Goal: Task Accomplishment & Management: Use online tool/utility

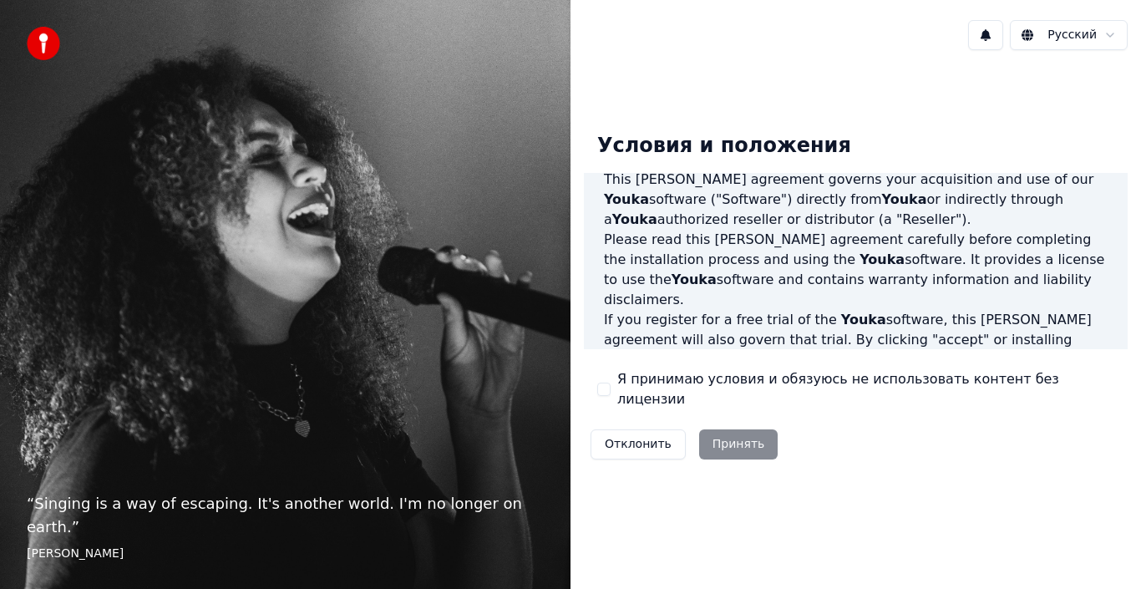
scroll to position [251, 0]
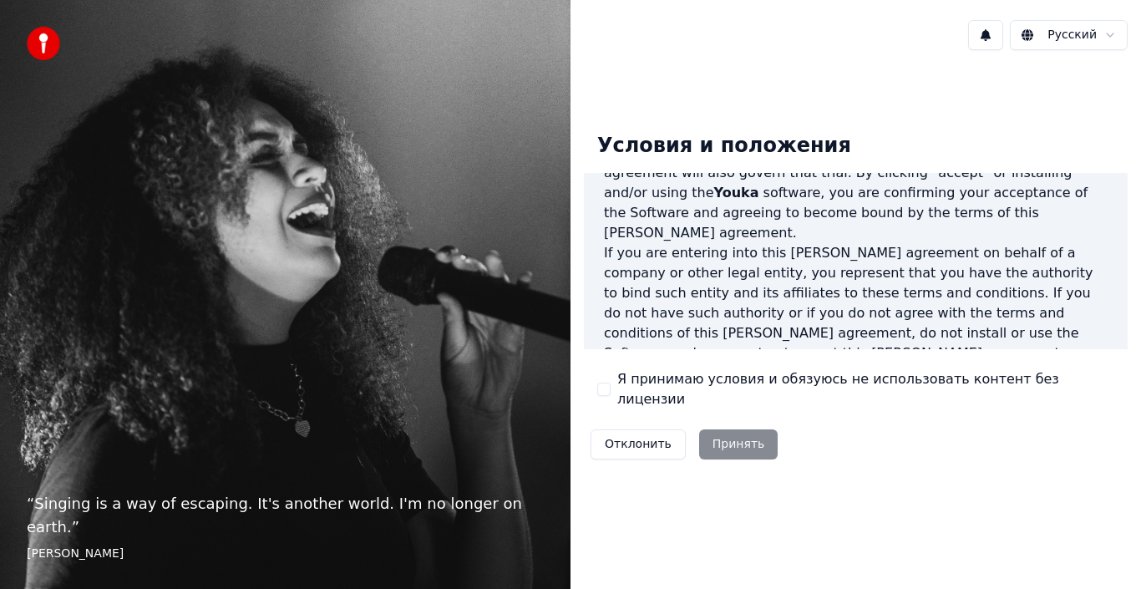
click at [610, 402] on div "Условия и положения End-User License Agreement ([PERSON_NAME]) of Youka This En…" at bounding box center [856, 292] width 544 height 347
click at [625, 393] on label "Я принимаю условия и обязуюсь не использовать контент без лицензии" at bounding box center [865, 389] width 497 height 40
click at [611, 393] on button "Я принимаю условия и обязуюсь не использовать контент без лицензии" at bounding box center [603, 389] width 13 height 13
click at [723, 434] on button "Принять" at bounding box center [738, 444] width 79 height 30
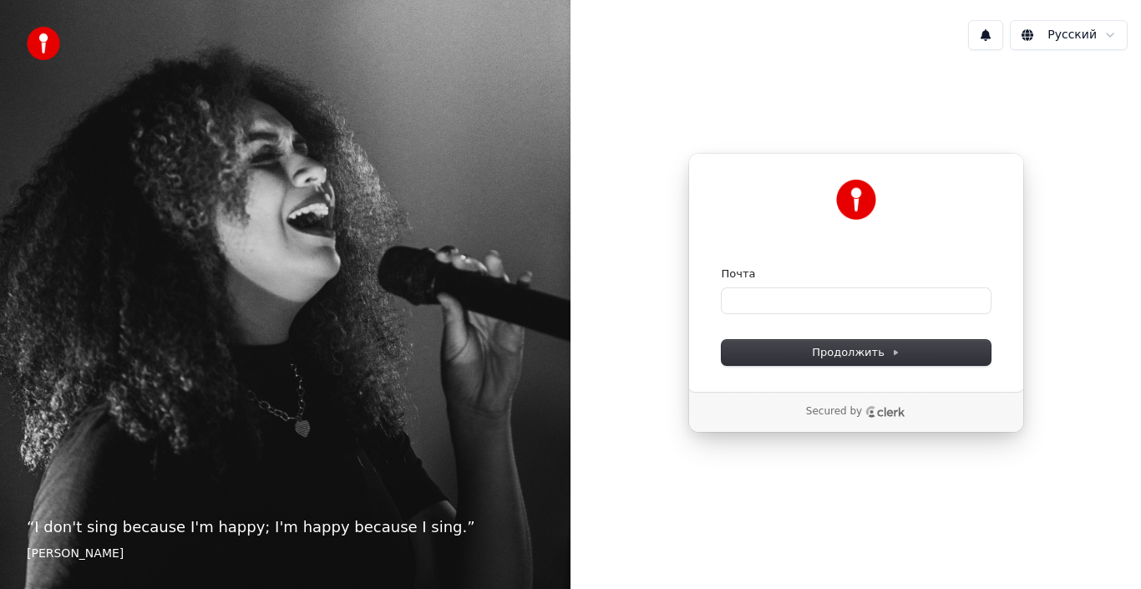
click at [910, 418] on div "Secured by" at bounding box center [856, 411] width 281 height 13
click at [860, 291] on input "Почта" at bounding box center [856, 300] width 269 height 25
paste input "**********"
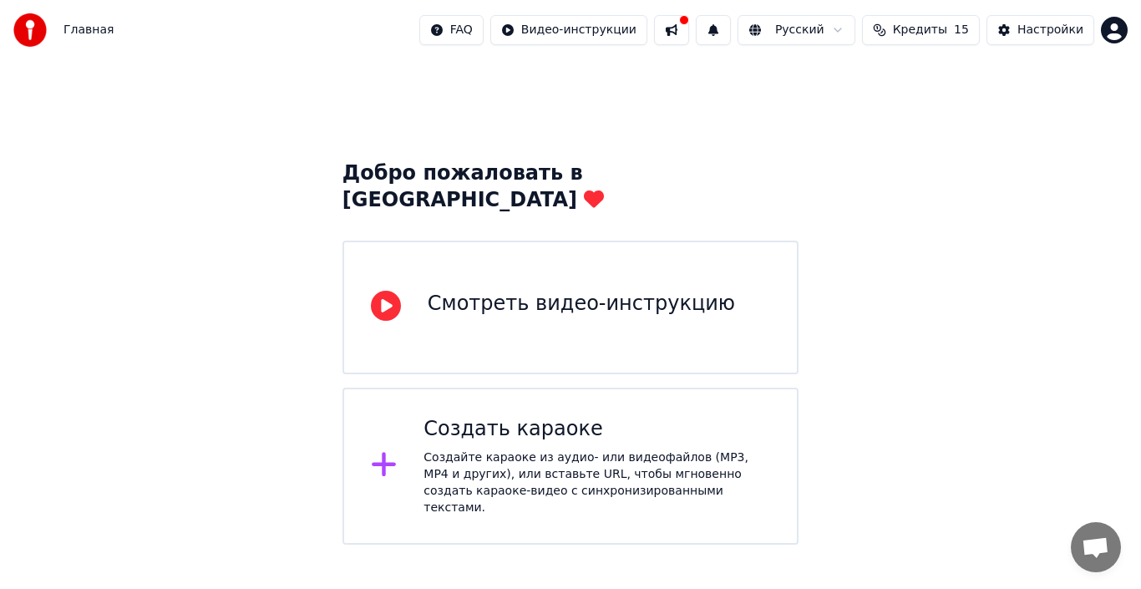
click at [385, 453] on icon at bounding box center [384, 465] width 24 height 24
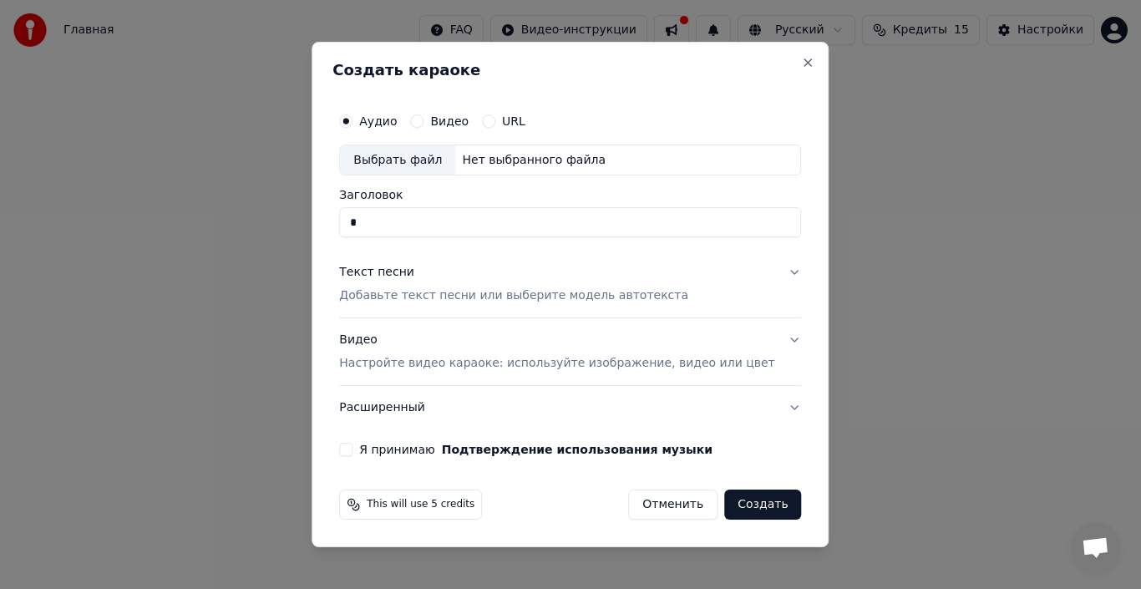
type input "*"
click at [416, 157] on div "Выбрать файл" at bounding box center [397, 160] width 115 height 30
click at [497, 231] on input "*" at bounding box center [570, 223] width 462 height 30
click at [496, 155] on div "Нет выбранного файла" at bounding box center [533, 160] width 157 height 17
click at [731, 231] on input "**********" at bounding box center [570, 223] width 462 height 30
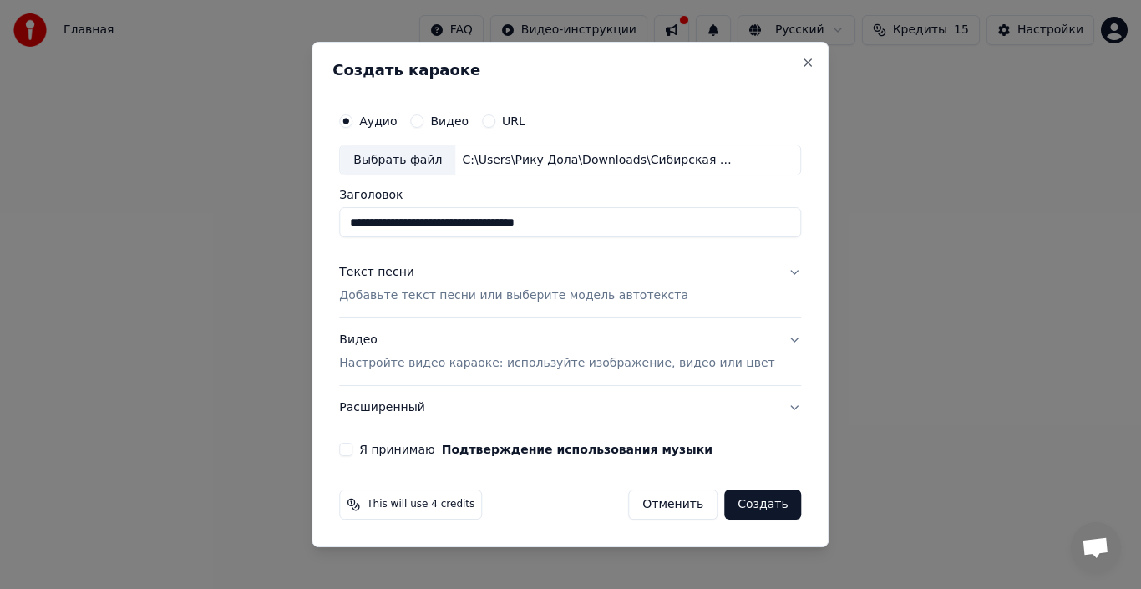
type input "**********"
click at [769, 272] on button "Текст песни Добавьте текст песни или выберите модель автотекста" at bounding box center [570, 284] width 462 height 67
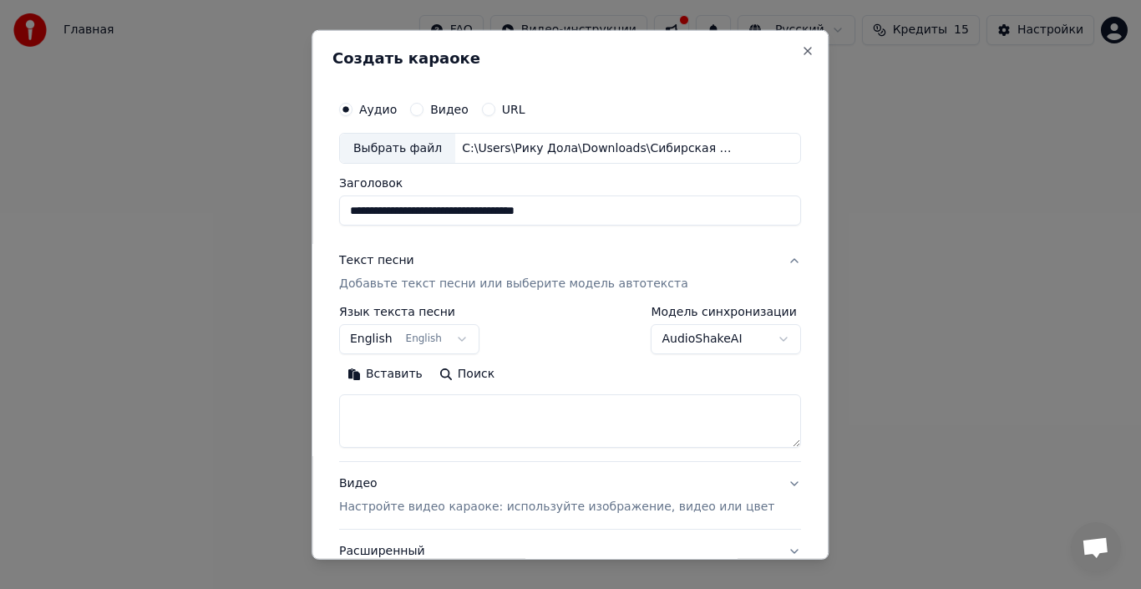
scroll to position [84, 0]
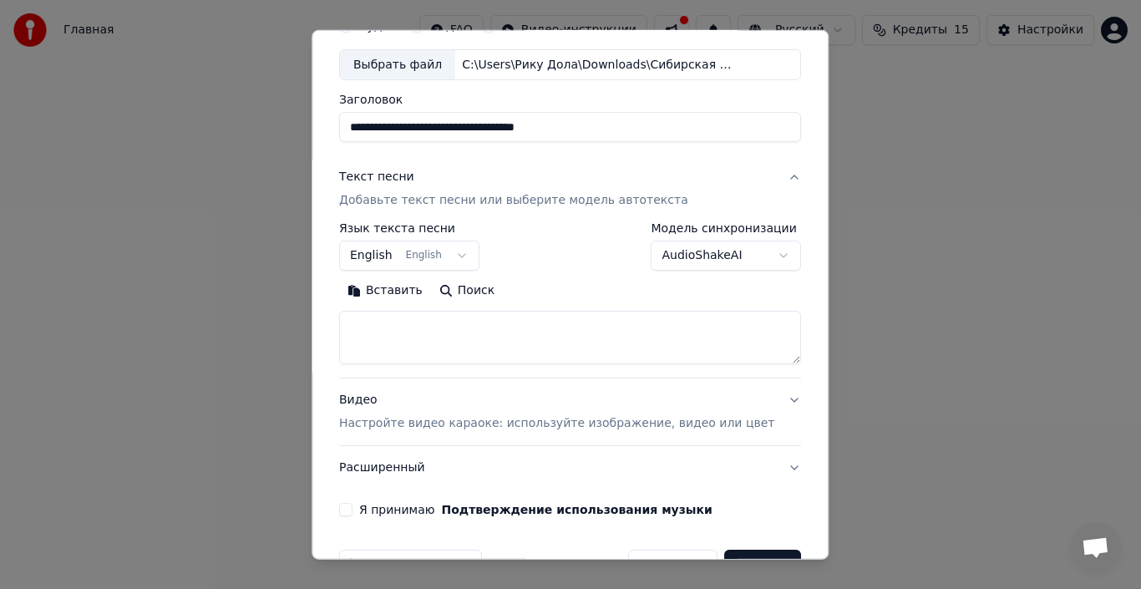
click at [400, 339] on textarea at bounding box center [570, 337] width 462 height 53
click at [393, 249] on button "English English" at bounding box center [409, 256] width 140 height 30
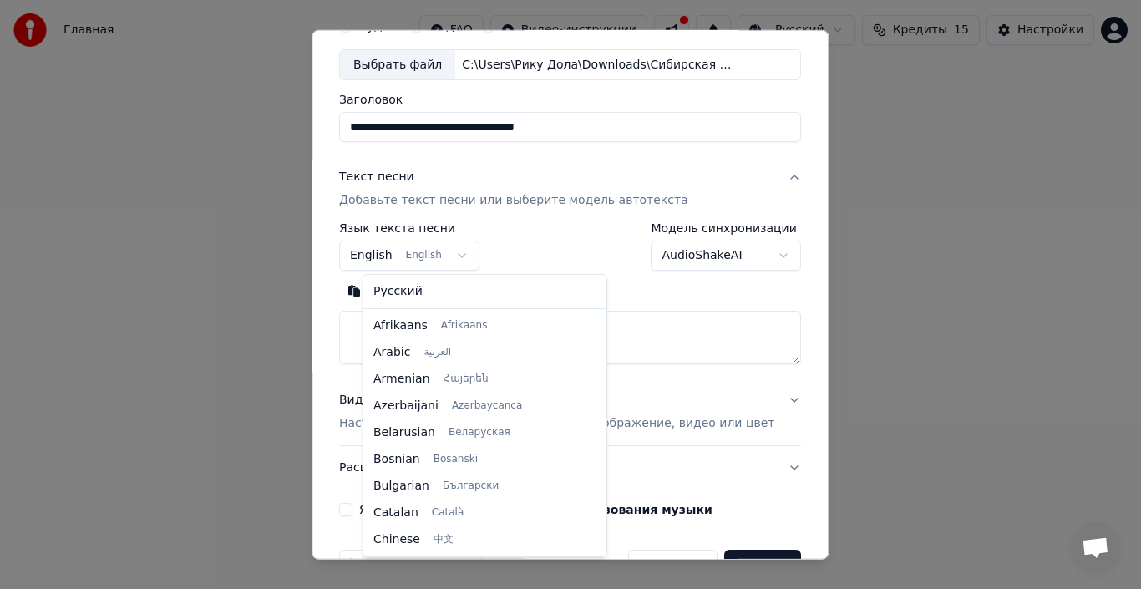
click at [459, 261] on body "**********" at bounding box center [570, 272] width 1141 height 545
click at [472, 257] on body "**********" at bounding box center [570, 272] width 1141 height 545
click at [395, 275] on div "Русский Afrikaans Afrikaans Arabic العربية Armenian Հայերեն Azerbaijani Azərbay…" at bounding box center [484, 416] width 243 height 282
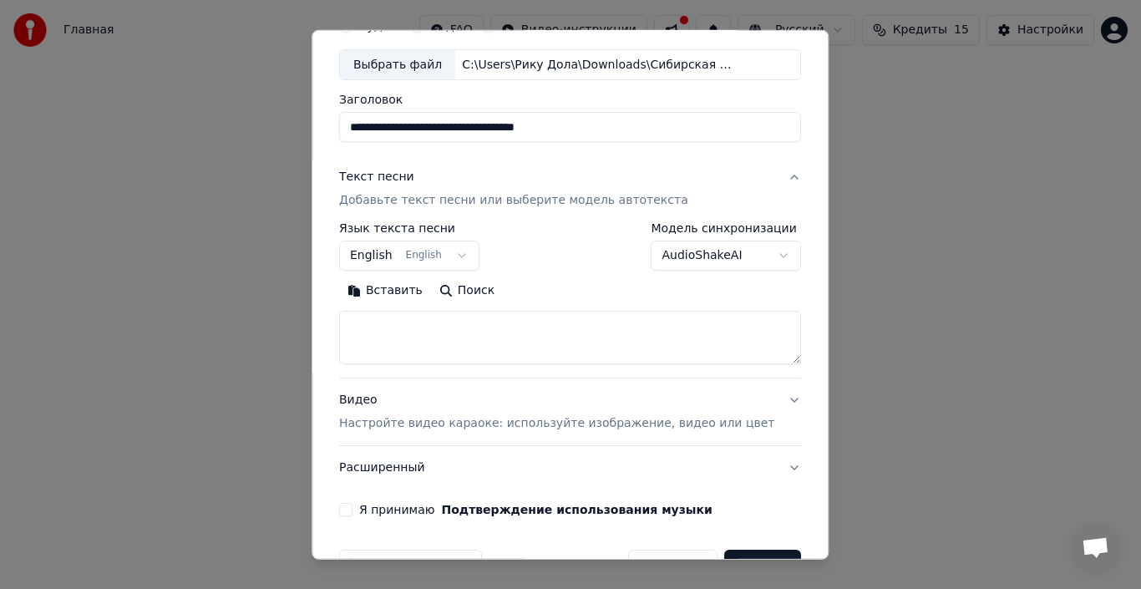
click at [378, 256] on body "**********" at bounding box center [570, 272] width 1141 height 545
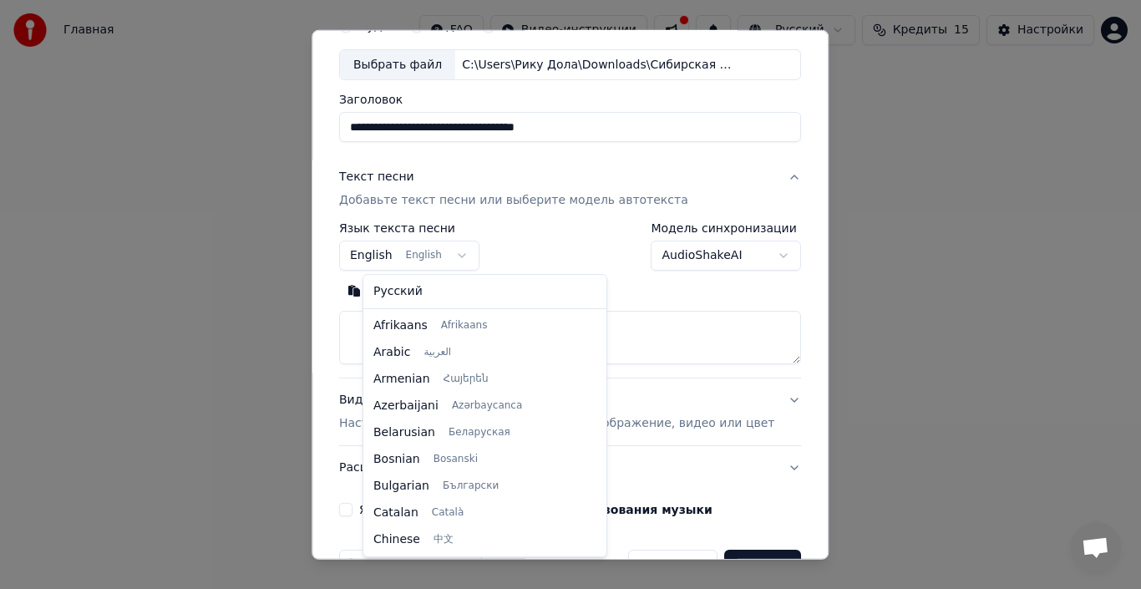
click at [396, 262] on body "**********" at bounding box center [570, 272] width 1141 height 545
click at [388, 257] on body "**********" at bounding box center [570, 272] width 1141 height 545
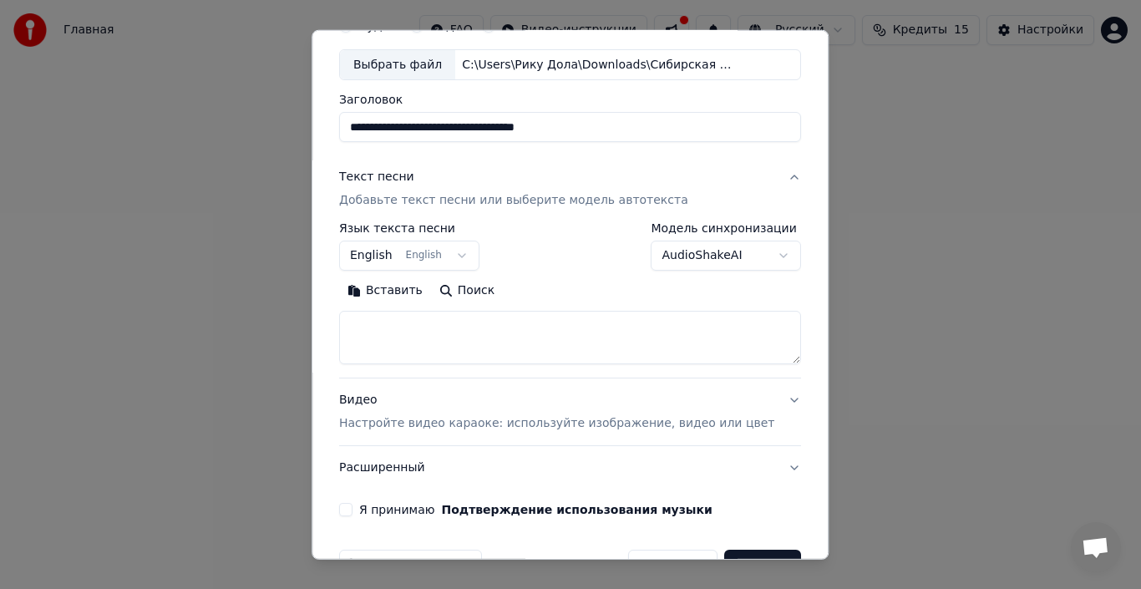
click at [480, 254] on body "**********" at bounding box center [570, 272] width 1141 height 545
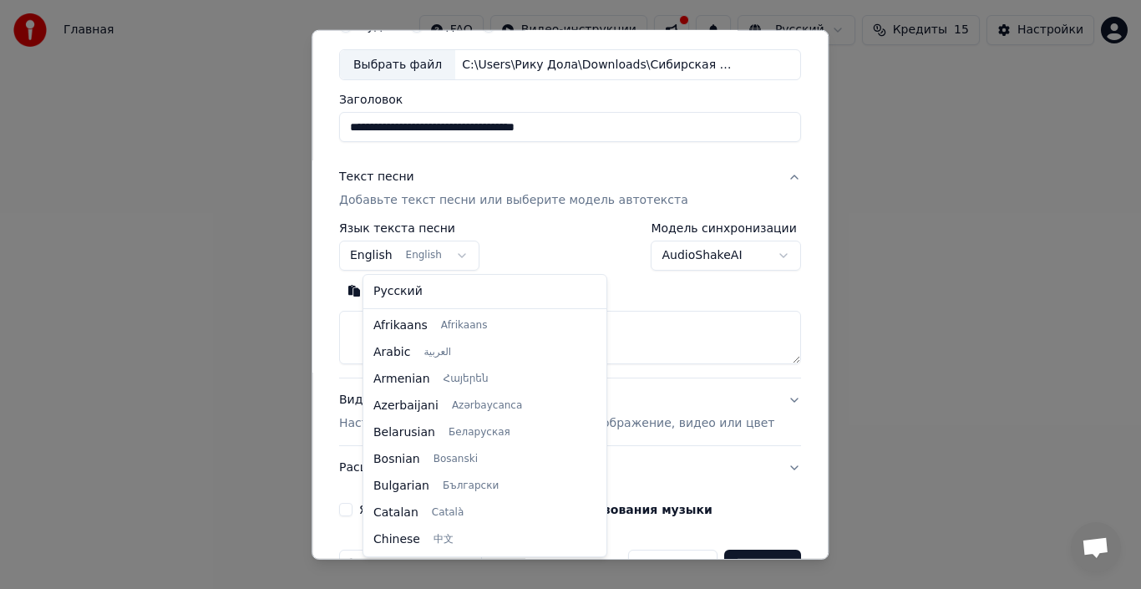
scroll to position [0, 0]
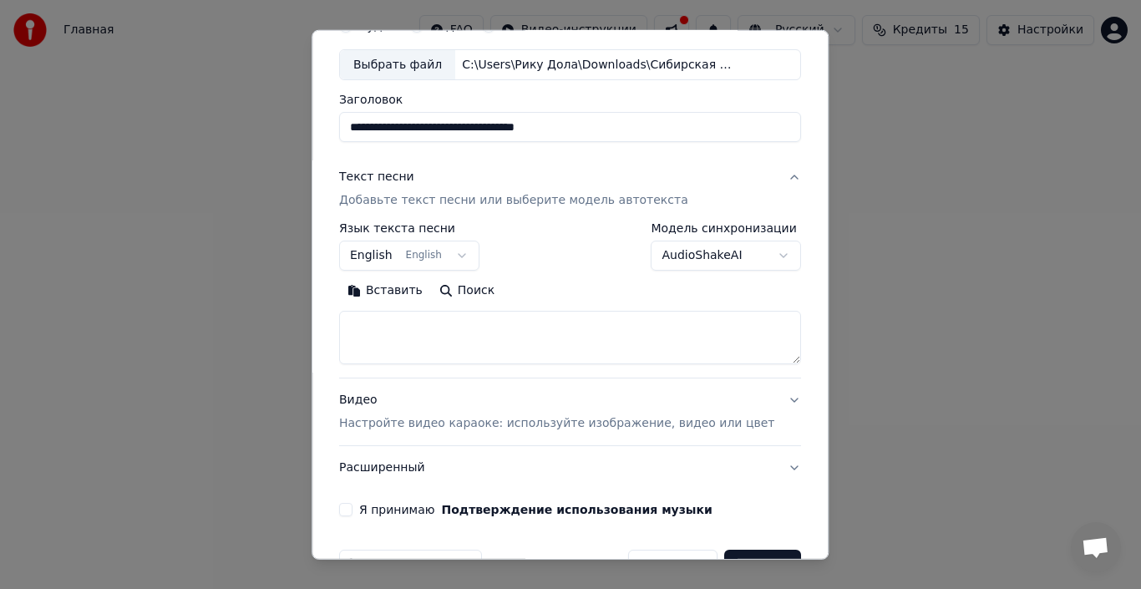
click at [465, 252] on body "**********" at bounding box center [570, 272] width 1141 height 545
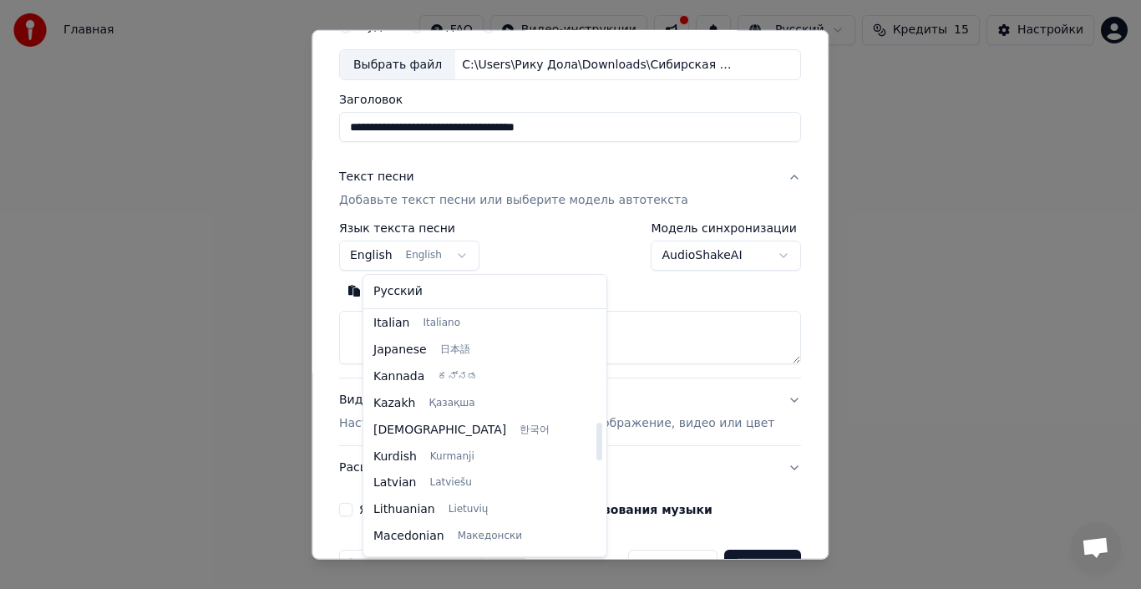
scroll to position [447, 0]
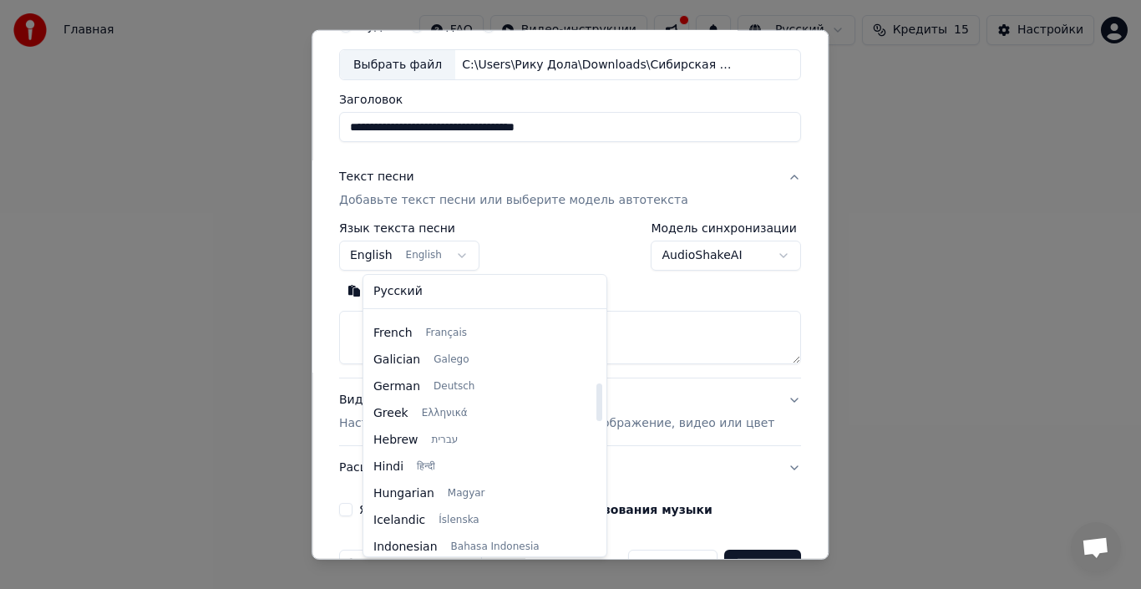
select select "**"
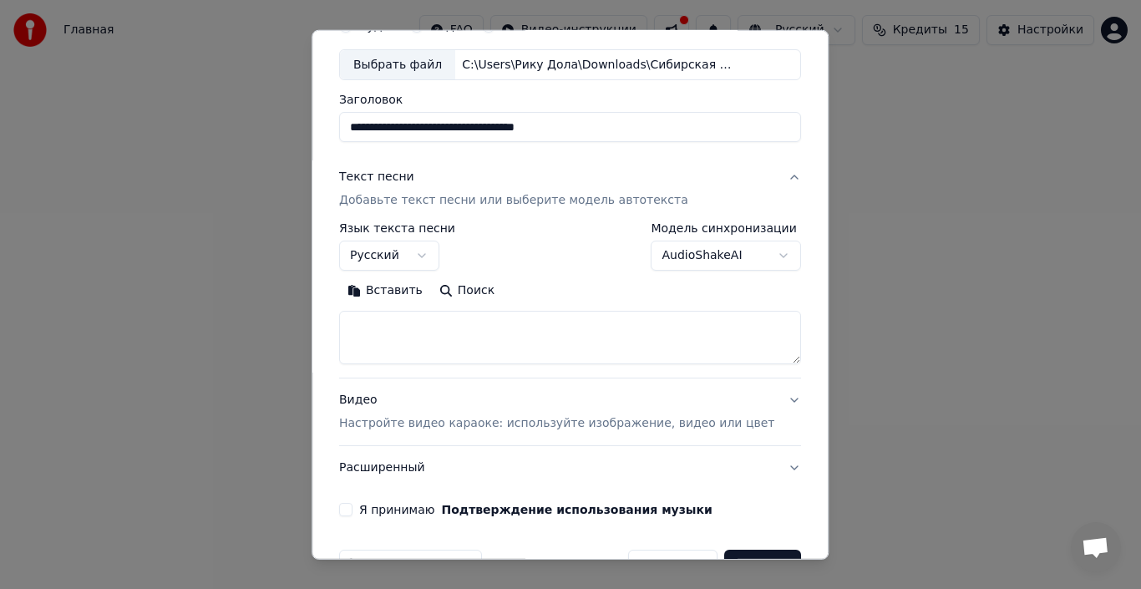
click at [725, 263] on body "**********" at bounding box center [570, 272] width 1141 height 545
click at [726, 261] on body "**********" at bounding box center [570, 272] width 1141 height 545
click at [493, 291] on button "Поиск" at bounding box center [467, 290] width 72 height 27
type textarea "**********"
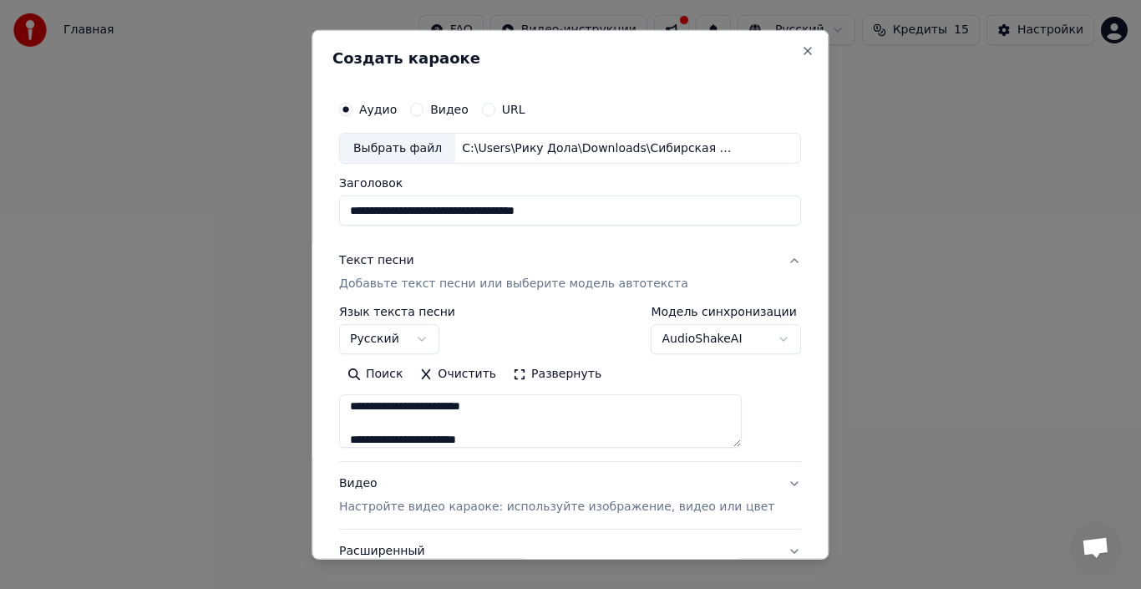
scroll to position [0, 0]
drag, startPoint x: 538, startPoint y: 433, endPoint x: 335, endPoint y: 327, distance: 229.1
click at [340, 332] on div "**********" at bounding box center [570, 294] width 517 height 531
click at [413, 375] on button "Вставить" at bounding box center [385, 374] width 92 height 27
type textarea "**********"
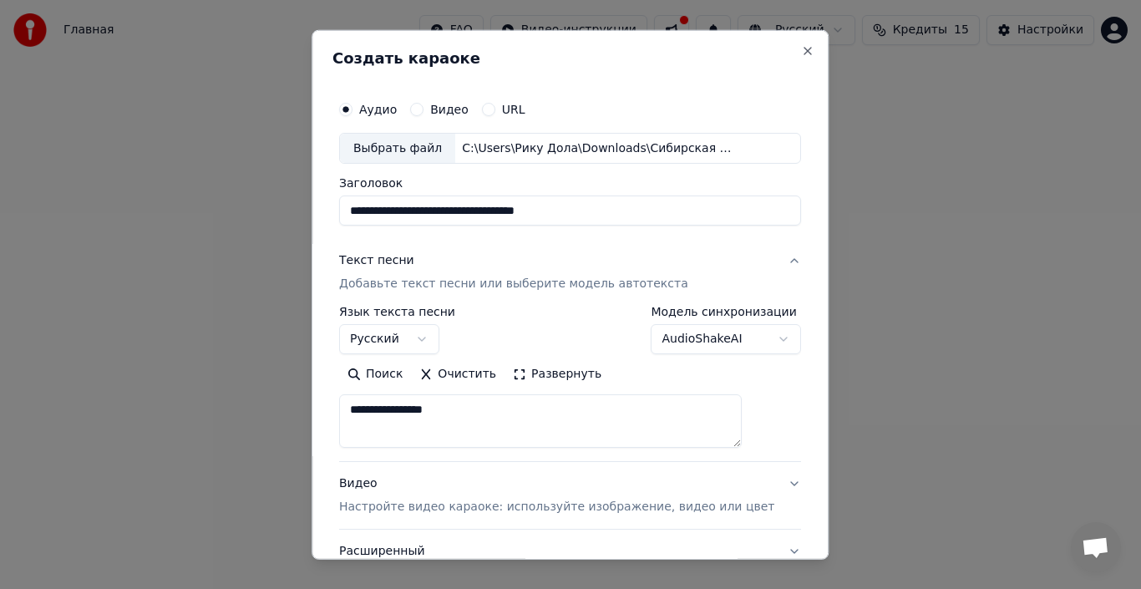
click at [465, 374] on button "Очистить" at bounding box center [459, 374] width 94 height 27
click at [481, 378] on button "Поиск" at bounding box center [467, 374] width 72 height 27
type textarea "**********"
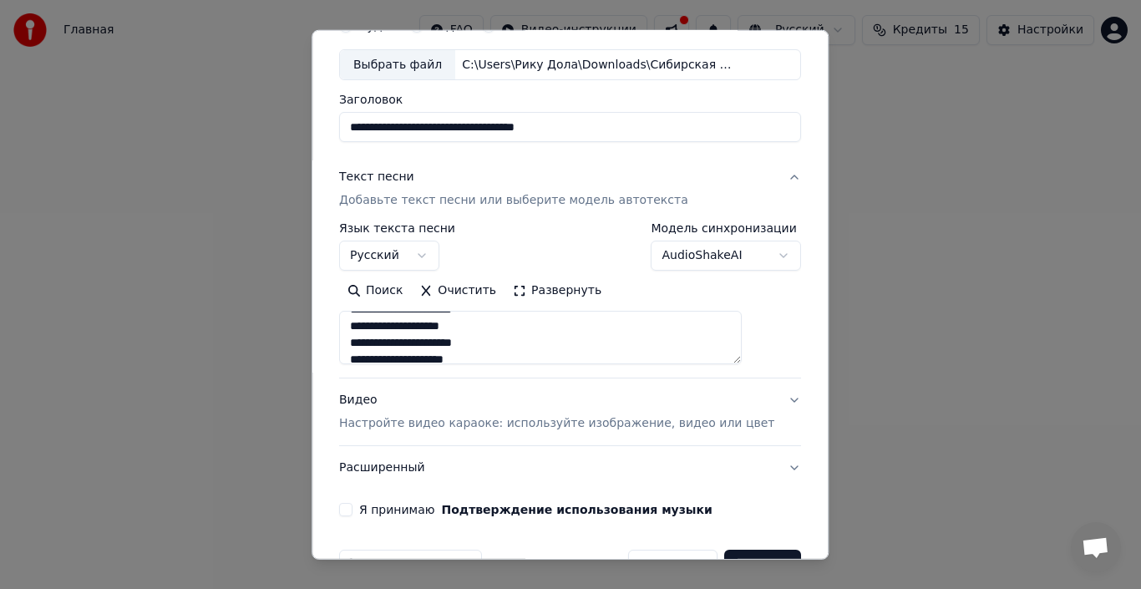
scroll to position [429, 0]
click at [754, 399] on button "Видео Настройте видео караоке: используйте изображение, видео или цвет" at bounding box center [570, 411] width 462 height 67
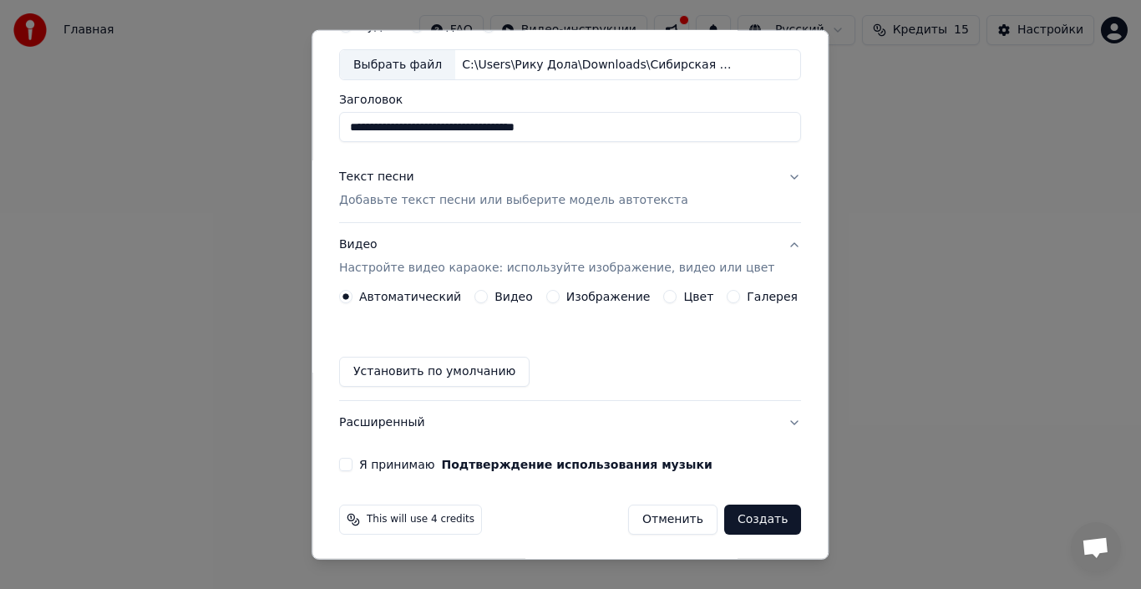
scroll to position [86, 0]
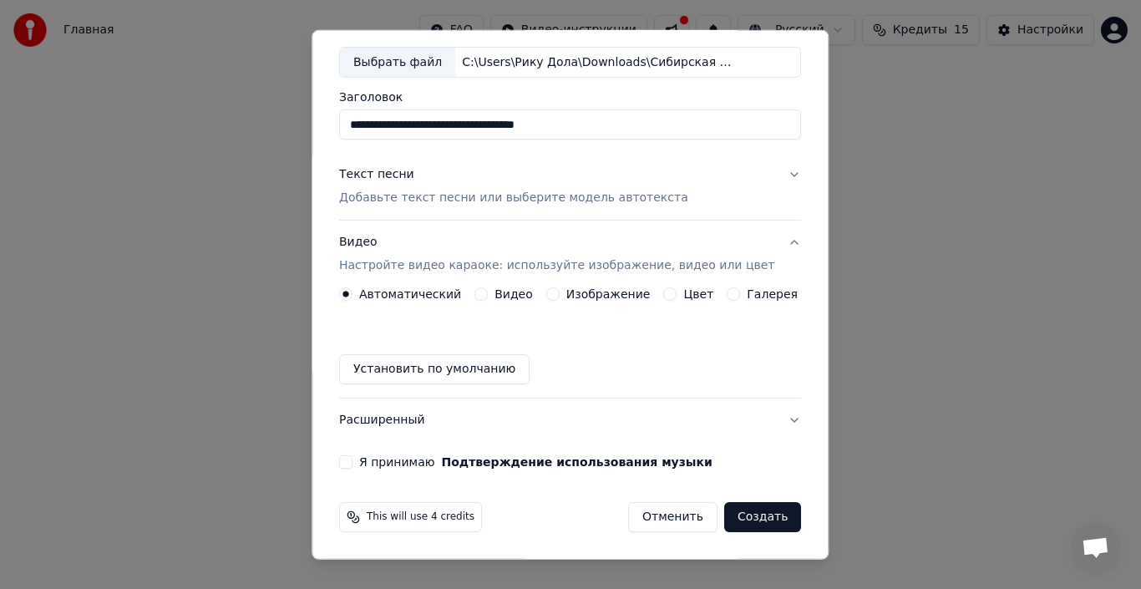
click at [419, 419] on button "Расширенный" at bounding box center [570, 420] width 462 height 43
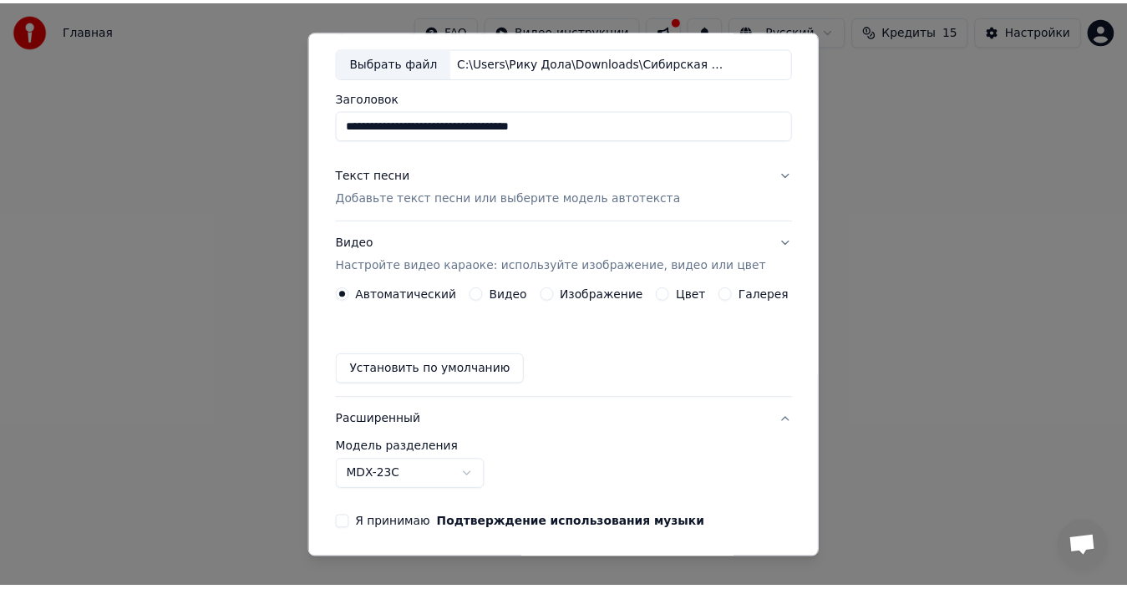
scroll to position [38, 0]
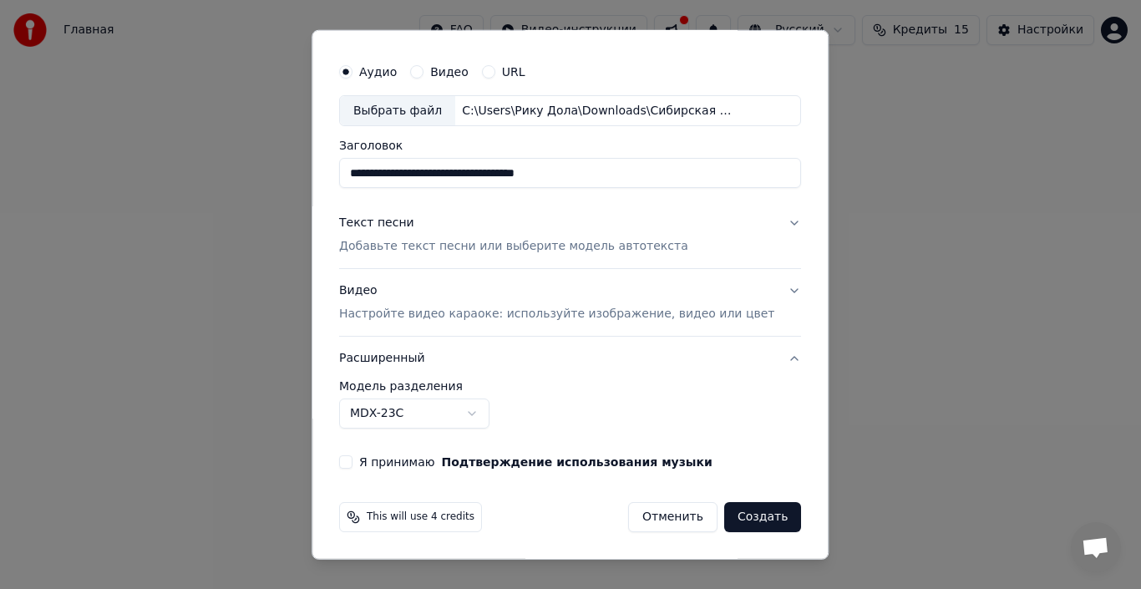
click at [495, 417] on body "**********" at bounding box center [570, 272] width 1141 height 545
click at [488, 415] on body "**********" at bounding box center [570, 272] width 1141 height 545
click at [460, 510] on div "This will use 4 credits" at bounding box center [410, 517] width 143 height 30
click at [353, 458] on button "Я принимаю Подтверждение использования музыки" at bounding box center [345, 461] width 13 height 13
click at [405, 519] on span "This will use 4 credits" at bounding box center [421, 516] width 108 height 13
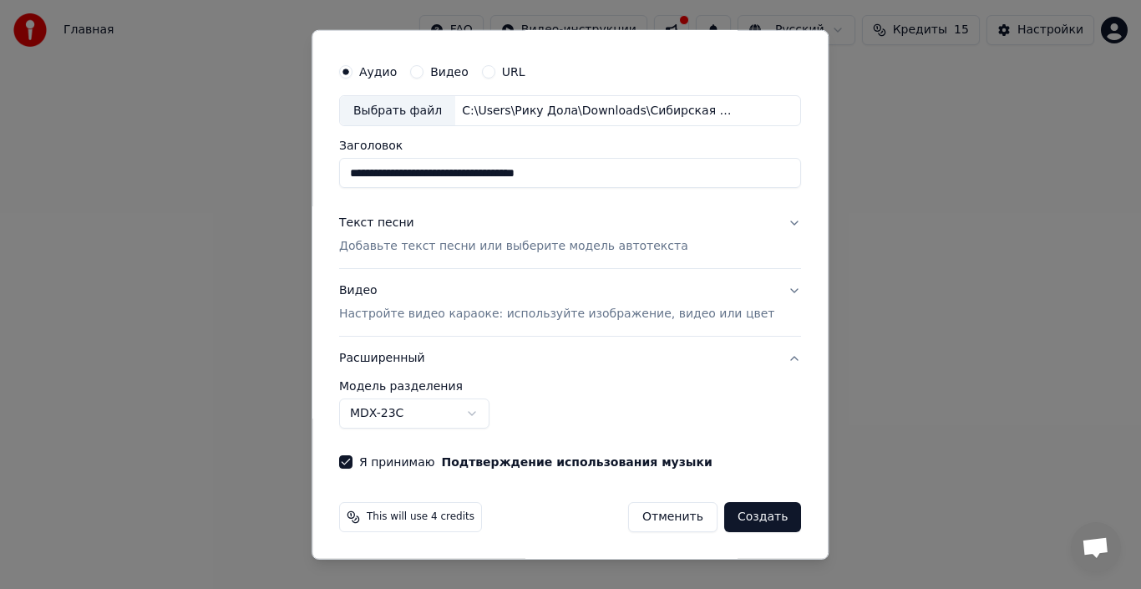
click at [724, 510] on button "Создать" at bounding box center [762, 517] width 77 height 30
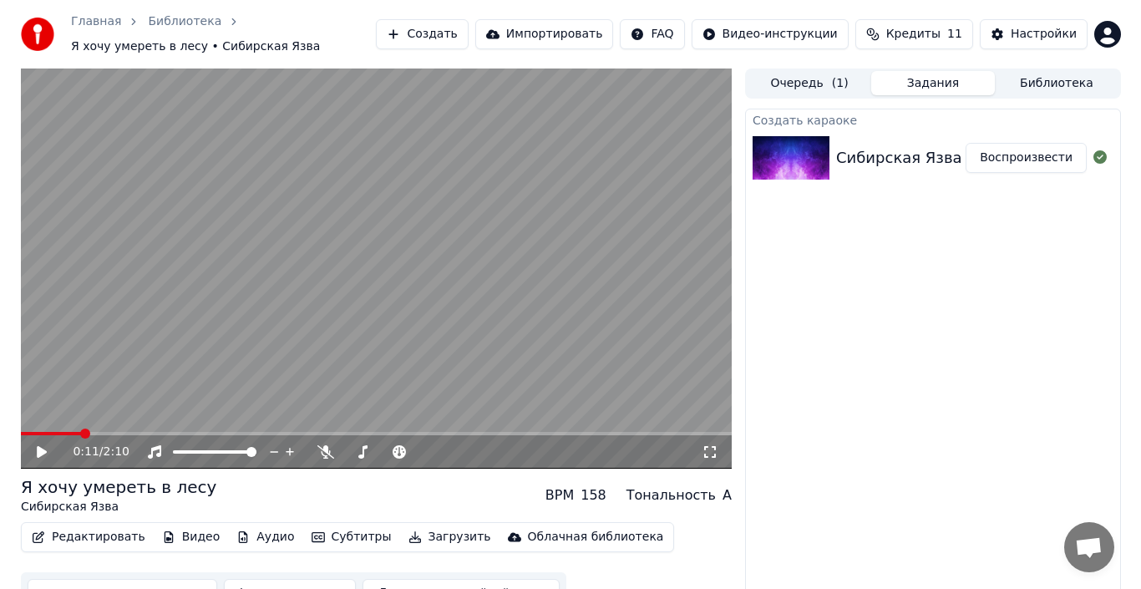
scroll to position [27, 0]
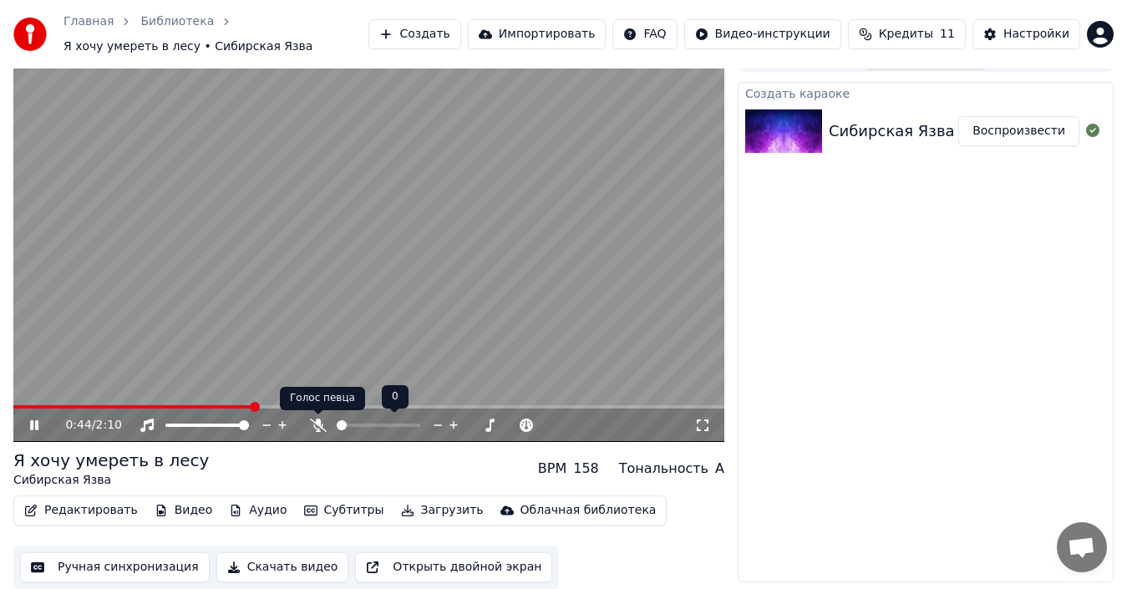
click at [315, 423] on icon at bounding box center [318, 425] width 17 height 13
click at [324, 421] on icon at bounding box center [318, 425] width 17 height 13
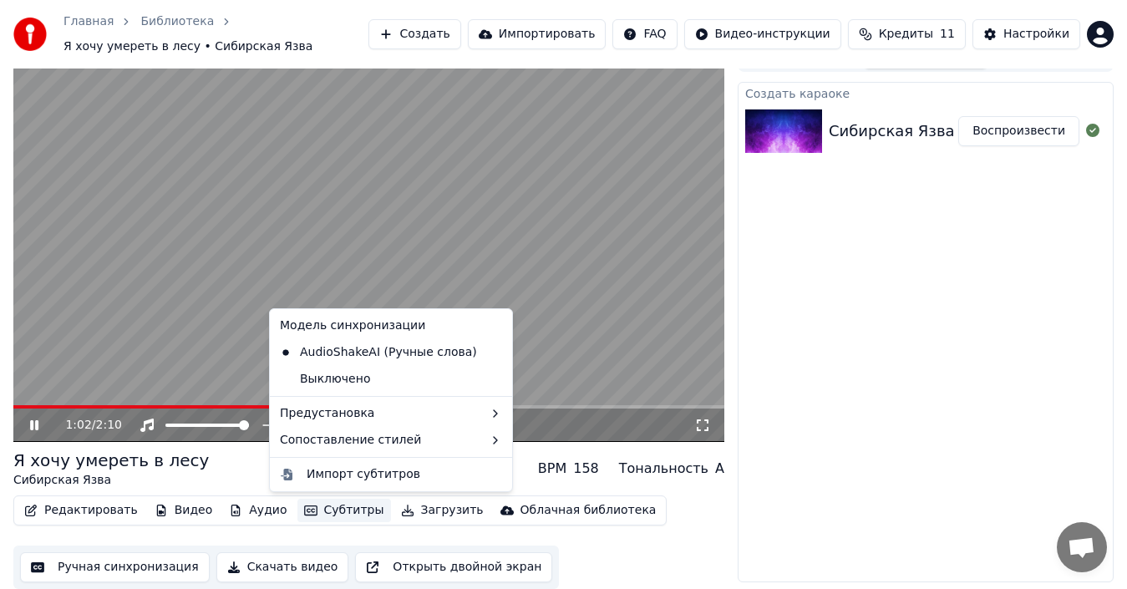
click at [322, 504] on button "Субтитры" at bounding box center [344, 510] width 94 height 23
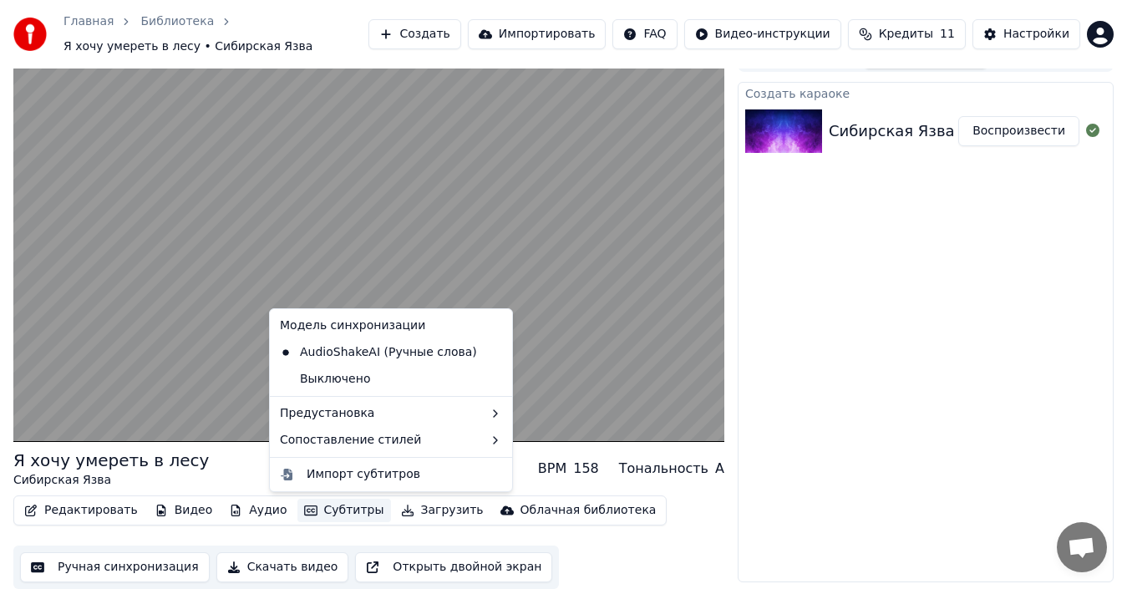
click at [490, 351] on icon at bounding box center [496, 352] width 12 height 13
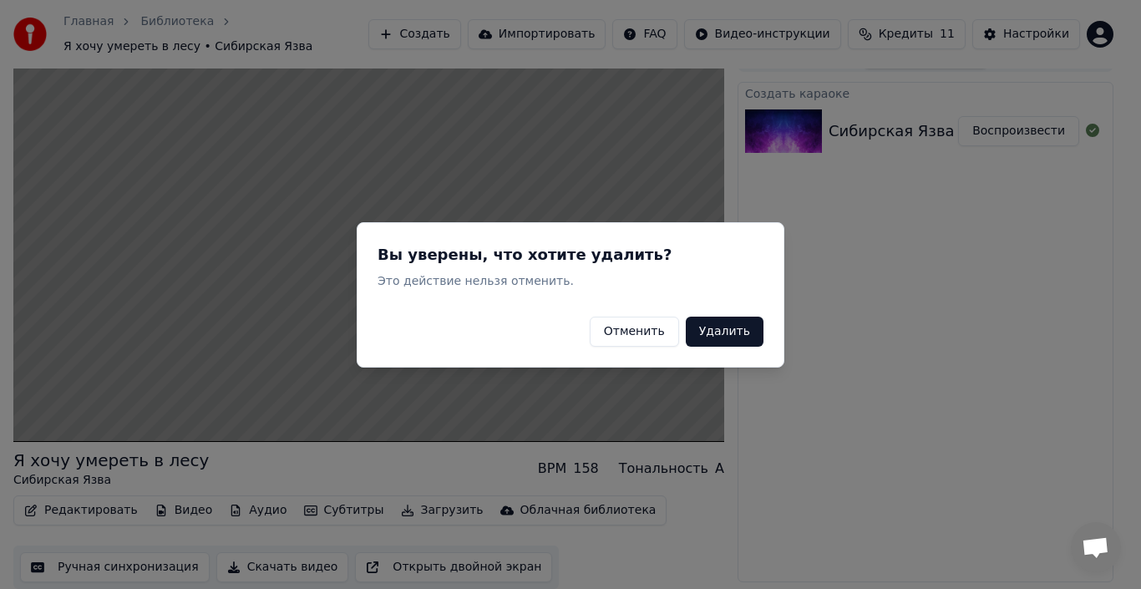
click at [733, 340] on button "Удалить" at bounding box center [725, 331] width 78 height 30
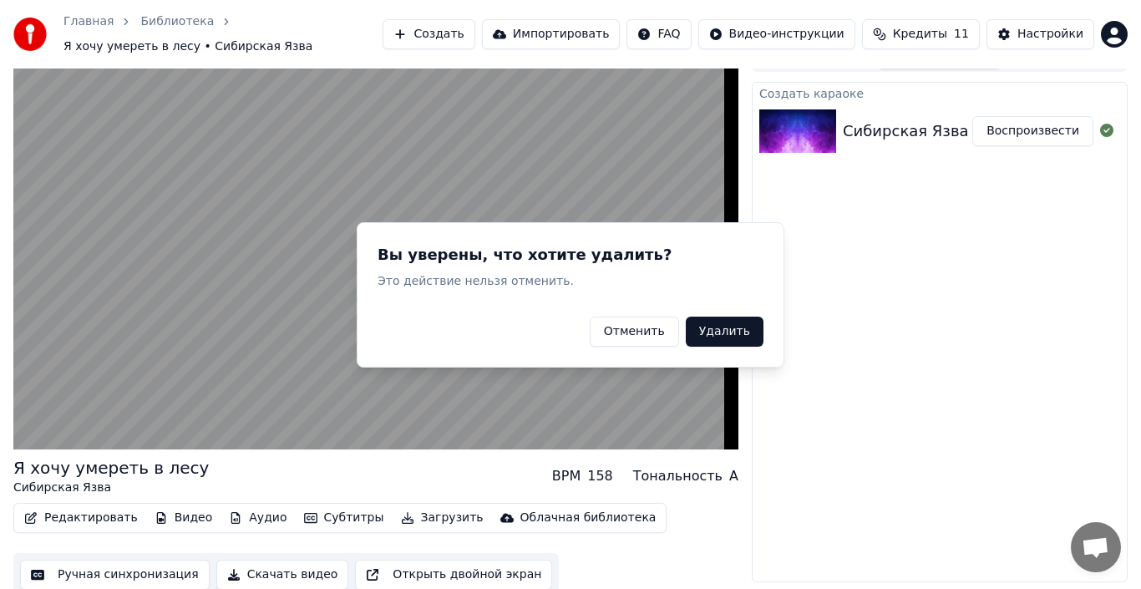
scroll to position [26, 0]
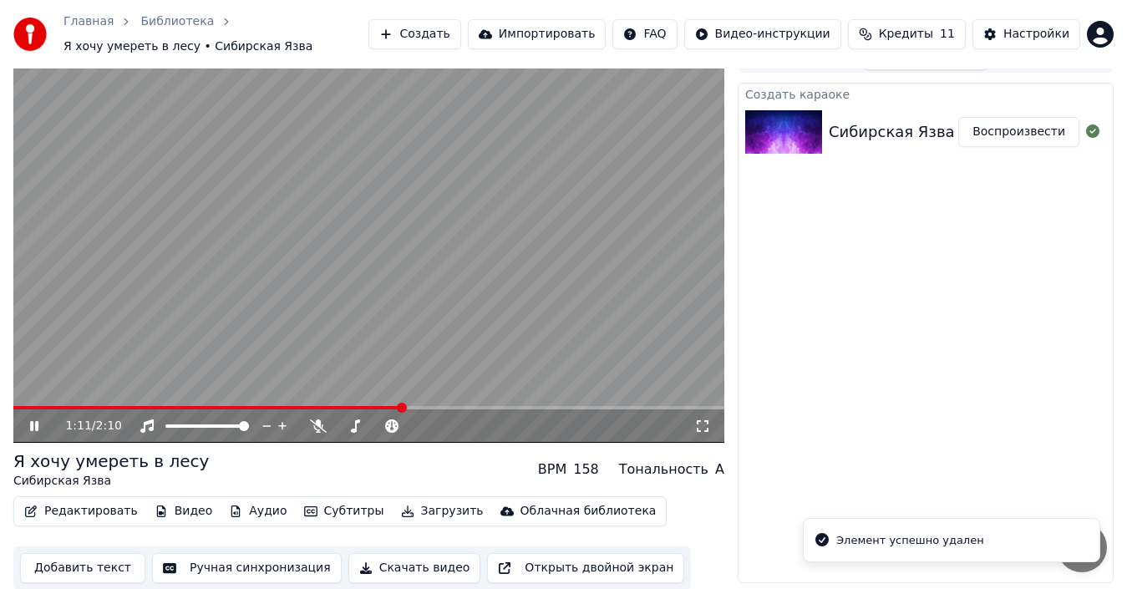
click at [327, 515] on button "Субтитры" at bounding box center [344, 511] width 94 height 23
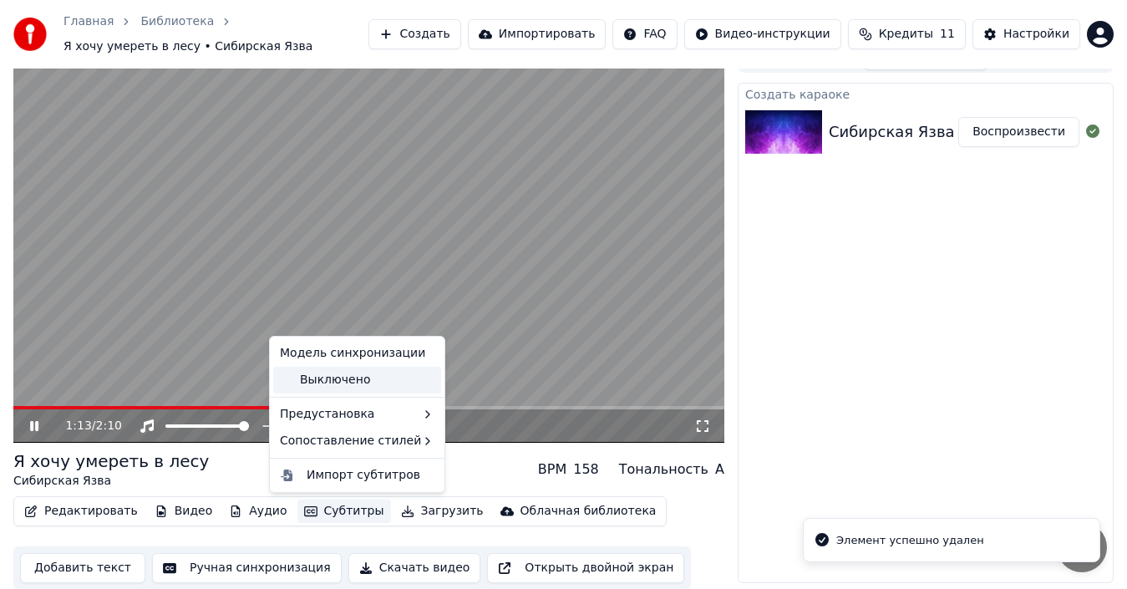
click at [337, 378] on div "Выключено" at bounding box center [357, 380] width 168 height 27
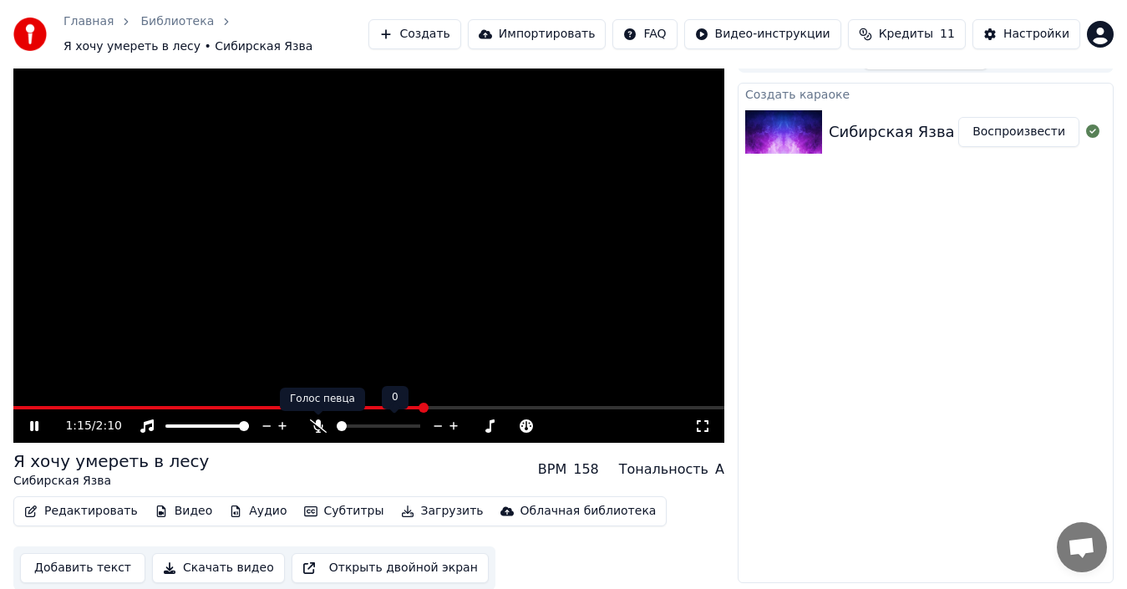
click at [314, 421] on icon at bounding box center [318, 425] width 17 height 13
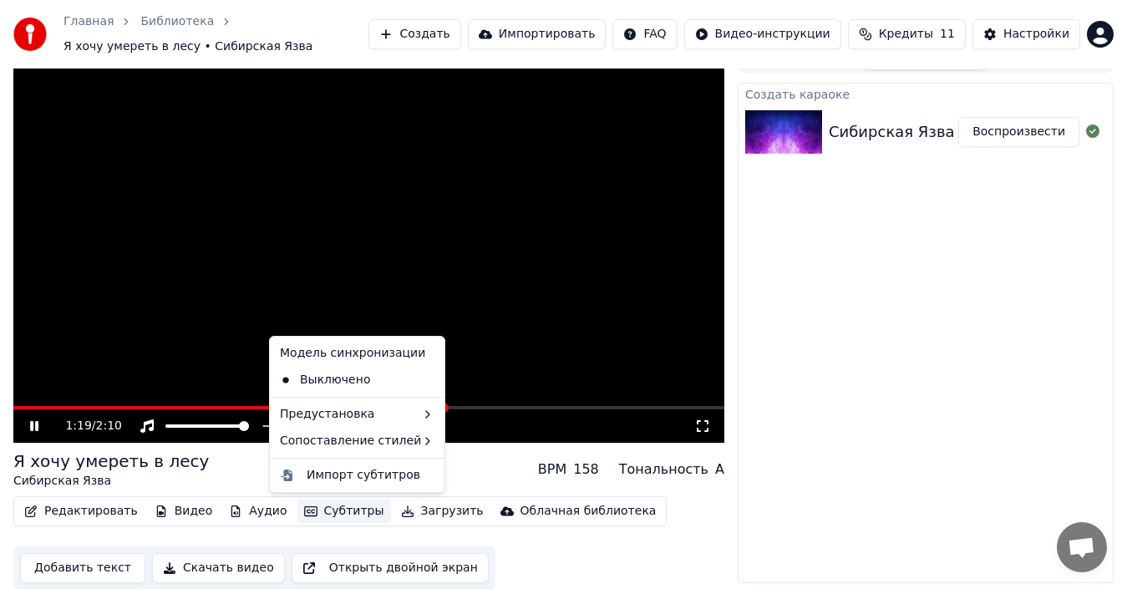
click at [304, 513] on button "Субтитры" at bounding box center [344, 511] width 94 height 23
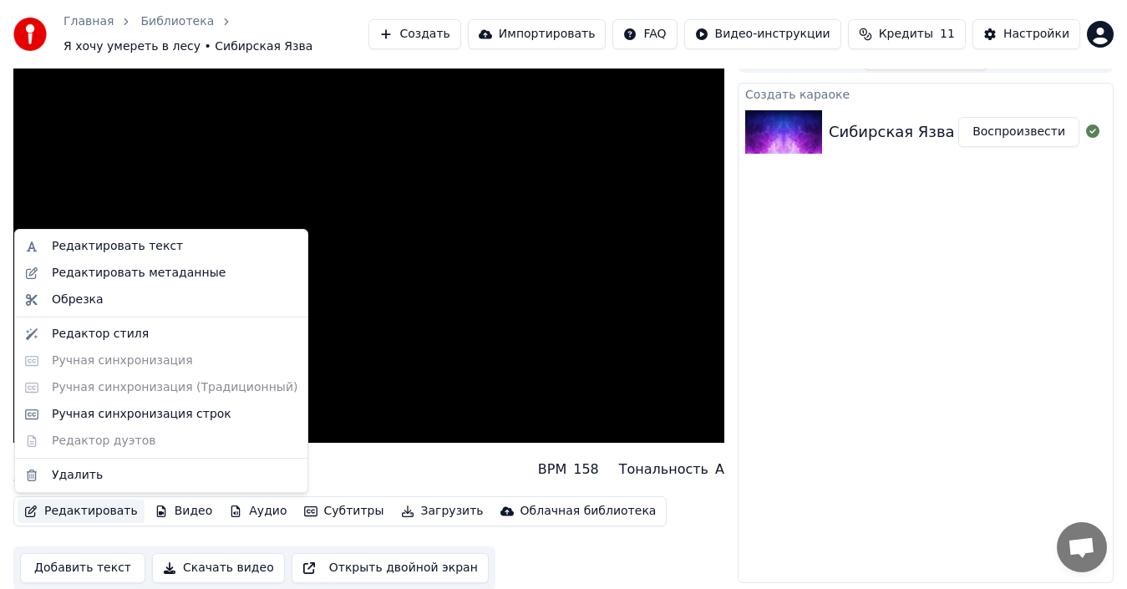
click at [29, 510] on icon "button" at bounding box center [30, 511] width 13 height 12
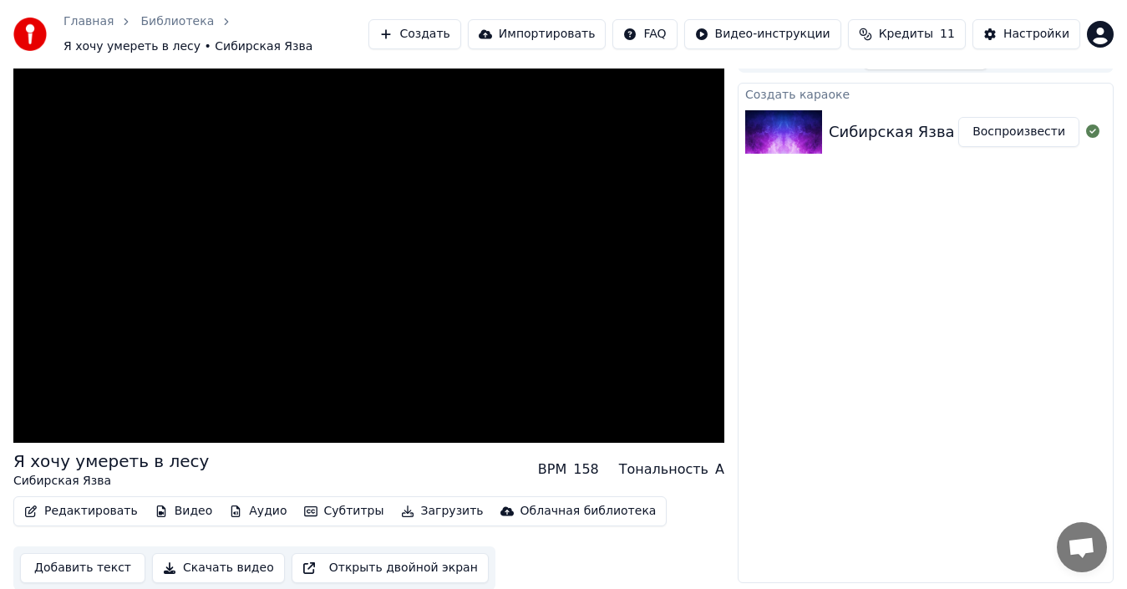
click at [43, 505] on button "Редактировать" at bounding box center [81, 511] width 127 height 23
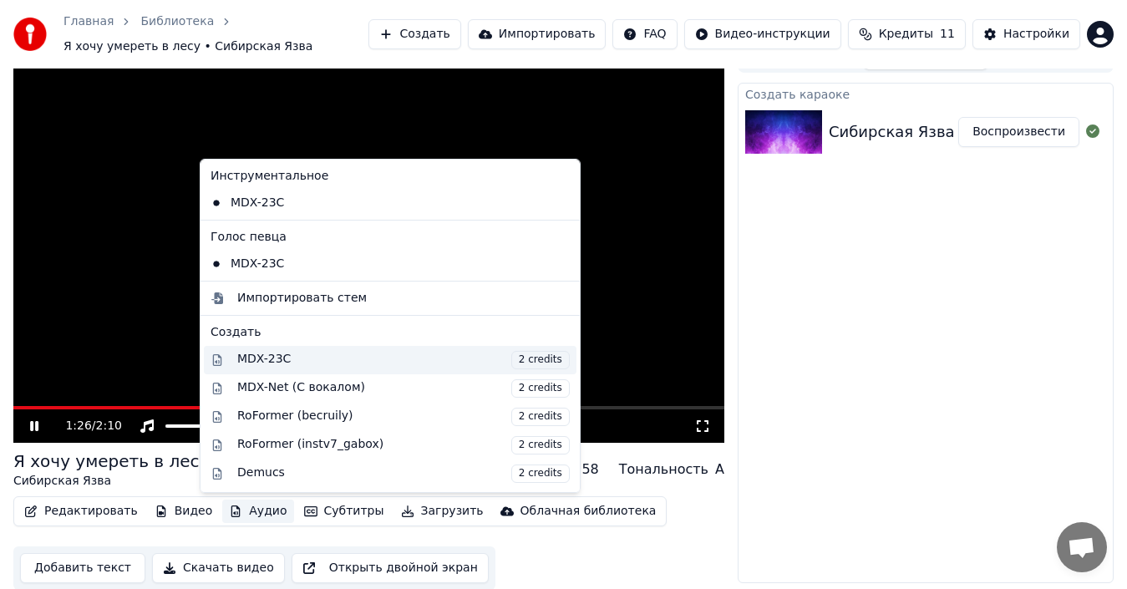
click at [264, 355] on div "MDX-23C 2 credits" at bounding box center [403, 360] width 333 height 18
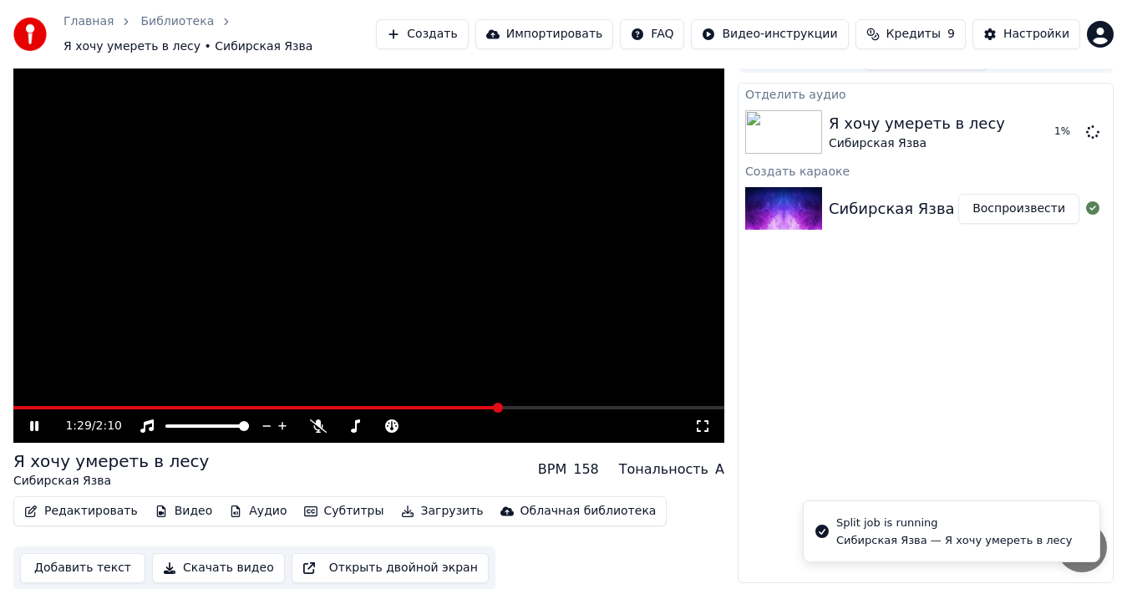
click at [232, 511] on button "Аудио" at bounding box center [257, 511] width 71 height 23
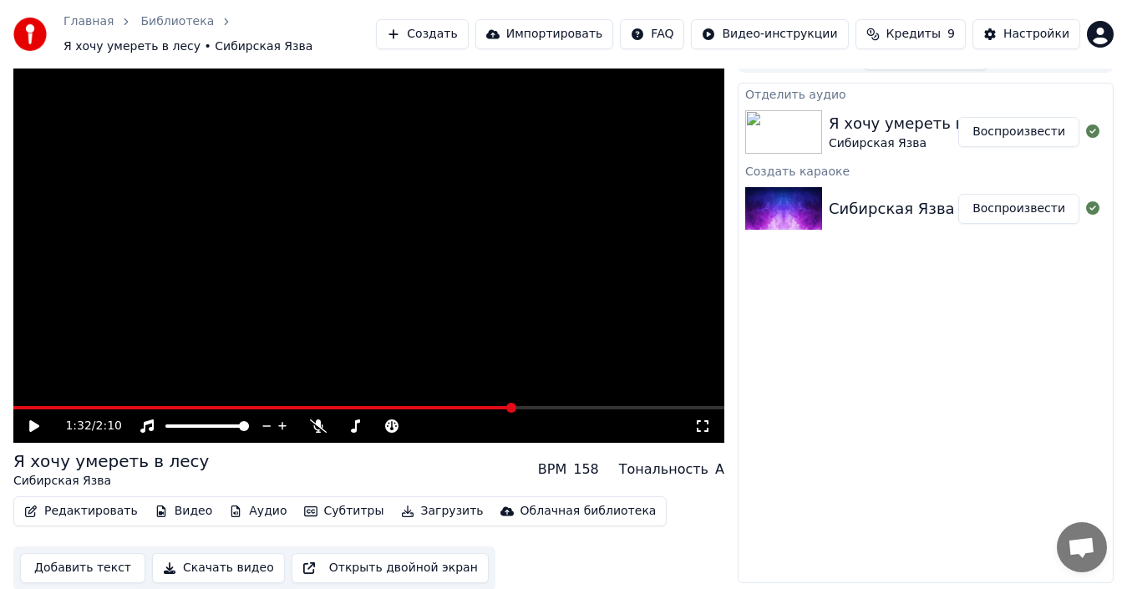
click at [33, 431] on icon at bounding box center [46, 425] width 38 height 13
click at [88, 410] on div "1:33 / 2:10" at bounding box center [368, 425] width 711 height 33
click at [89, 406] on span at bounding box center [51, 407] width 76 height 3
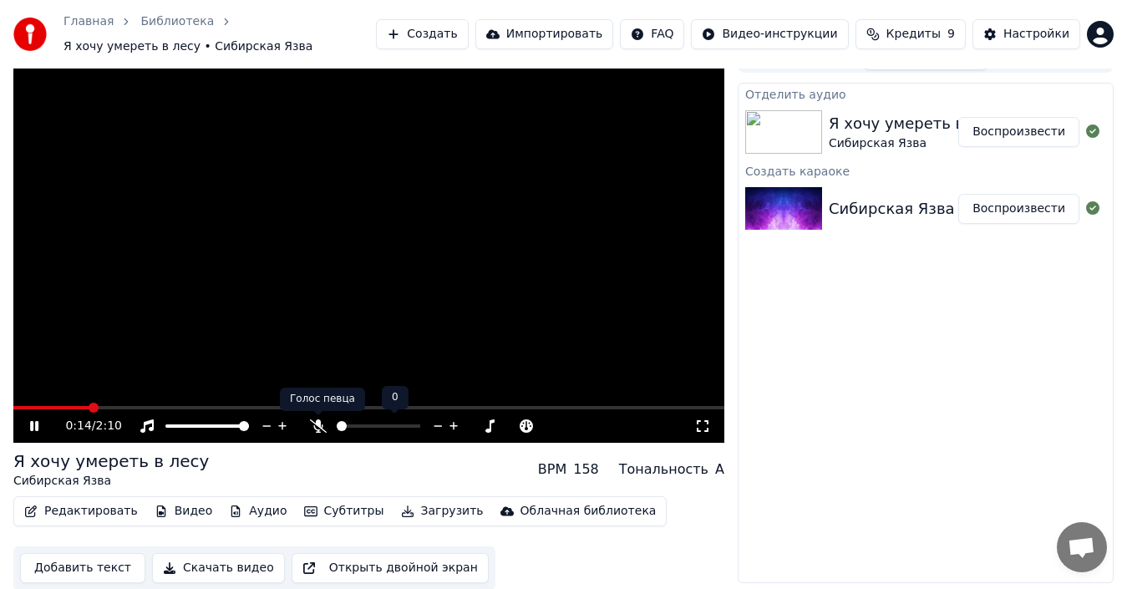
click at [318, 425] on icon at bounding box center [318, 425] width 17 height 13
click at [317, 425] on icon at bounding box center [318, 425] width 9 height 13
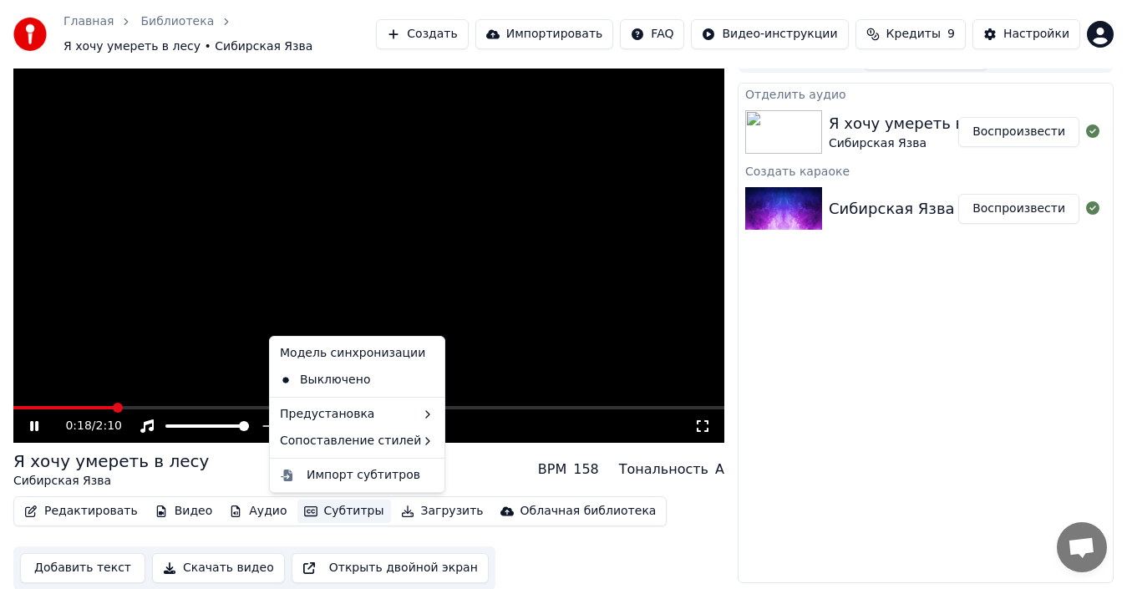
click at [317, 509] on button "Субтитры" at bounding box center [344, 511] width 94 height 23
click at [338, 376] on div "Выключено" at bounding box center [357, 380] width 168 height 27
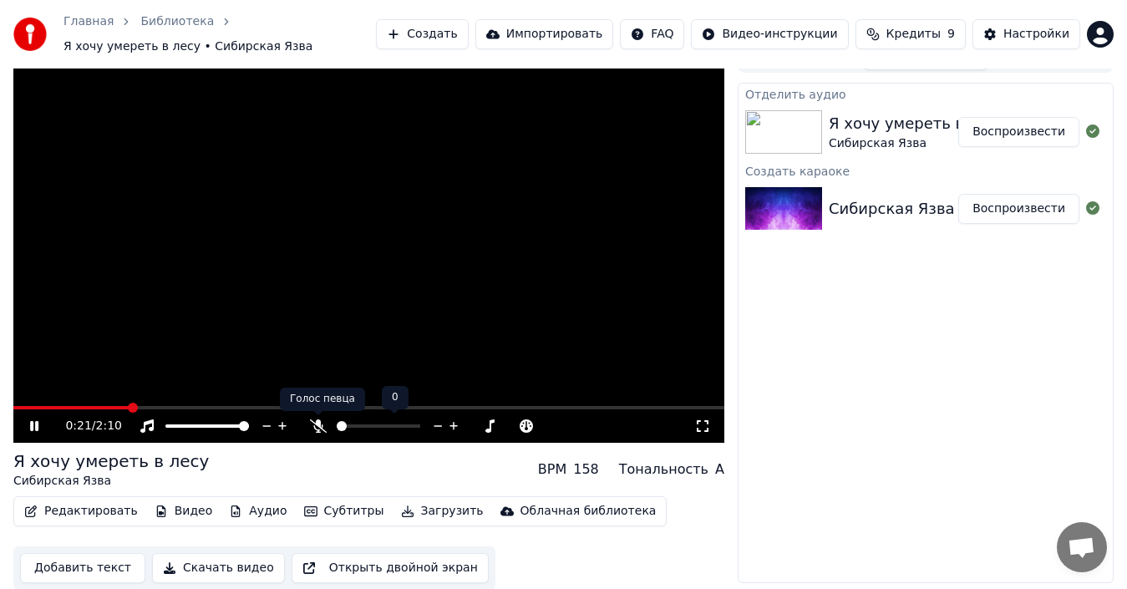
click at [310, 432] on icon at bounding box center [318, 425] width 17 height 13
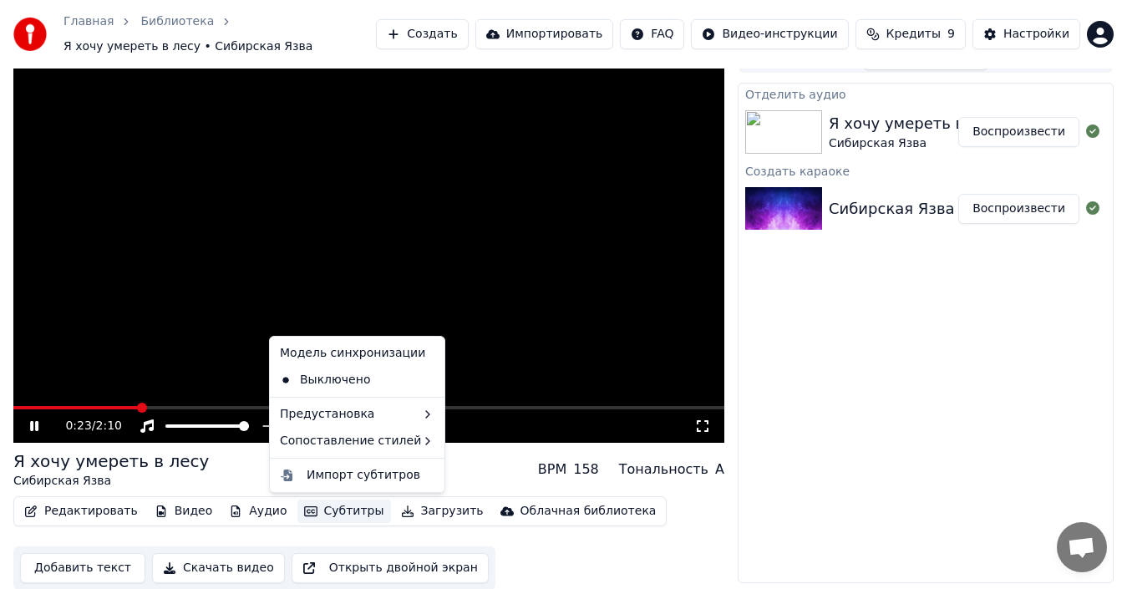
click at [317, 512] on button "Субтитры" at bounding box center [344, 511] width 94 height 23
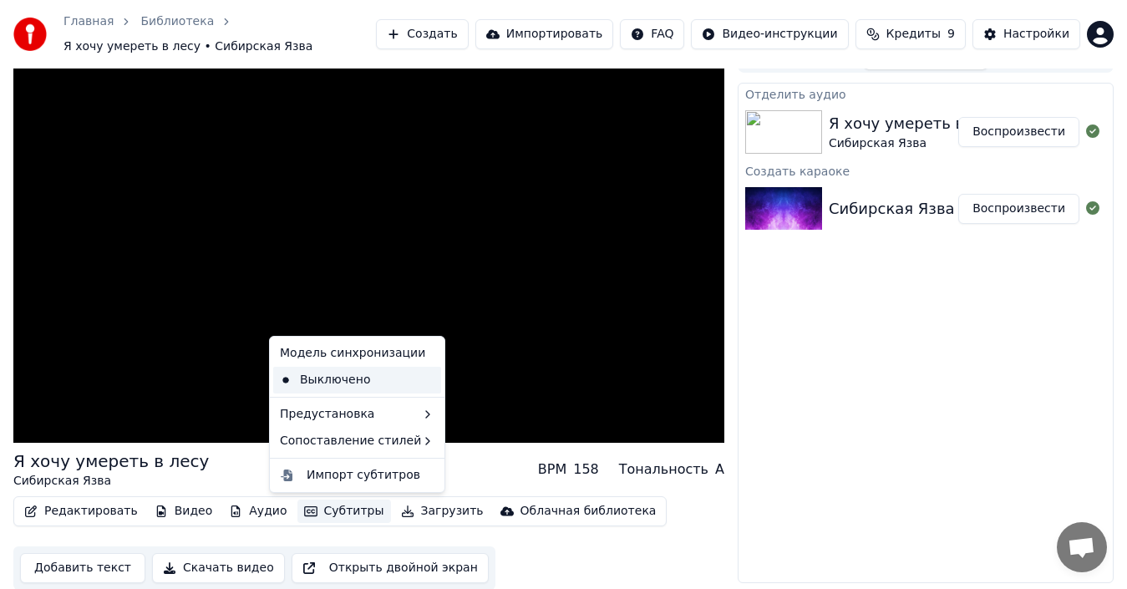
click at [377, 383] on div "Выключено" at bounding box center [357, 380] width 168 height 27
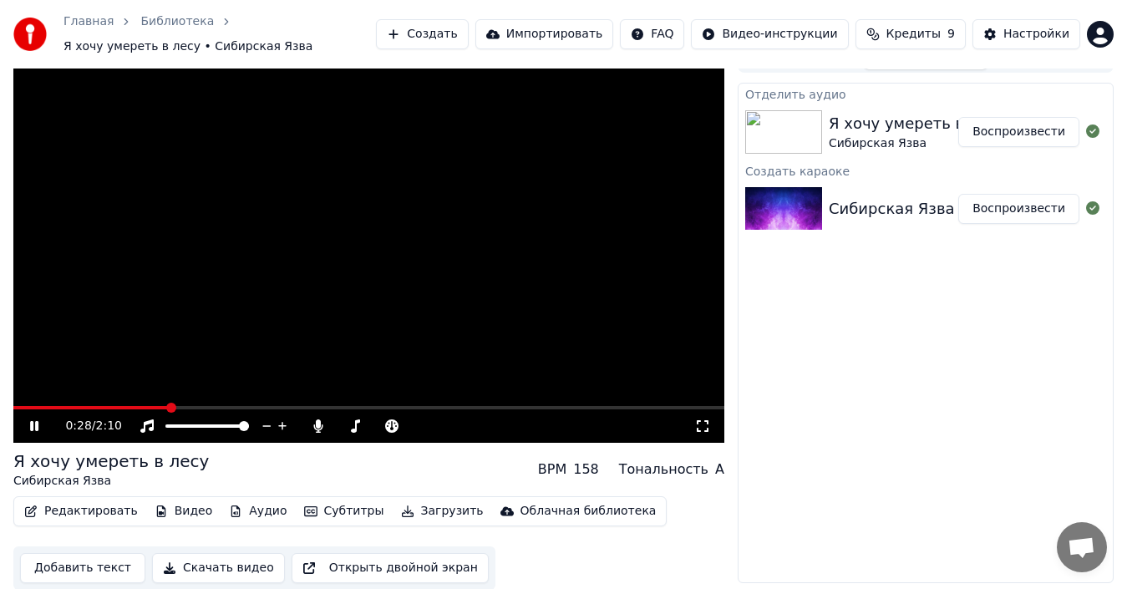
click at [312, 512] on button "Субтитры" at bounding box center [344, 511] width 94 height 23
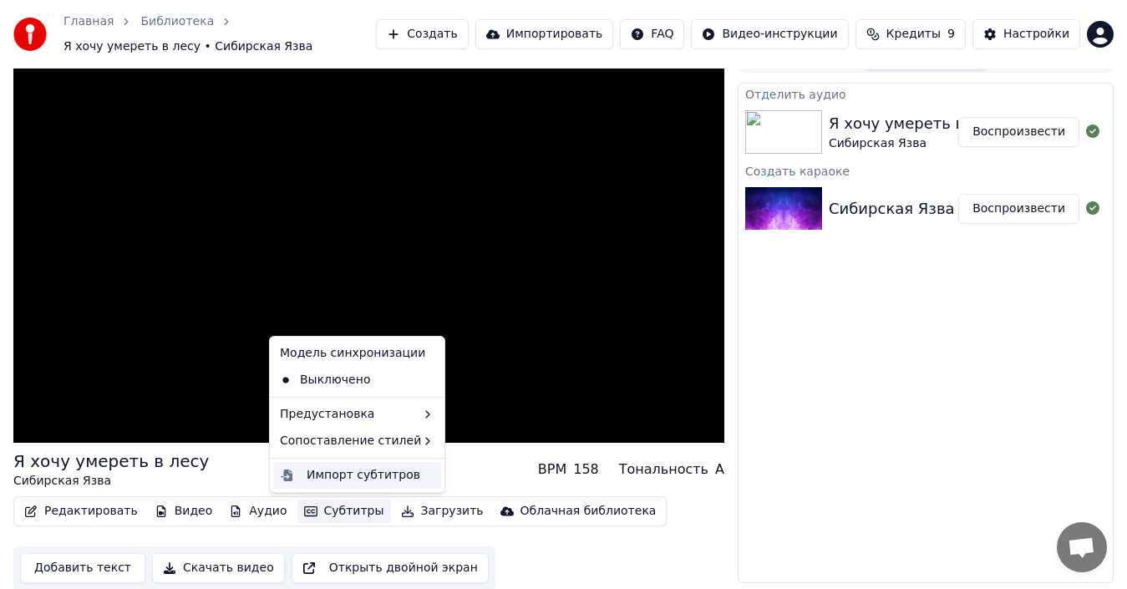
click at [317, 478] on div "Импорт субтитров" at bounding box center [364, 475] width 114 height 17
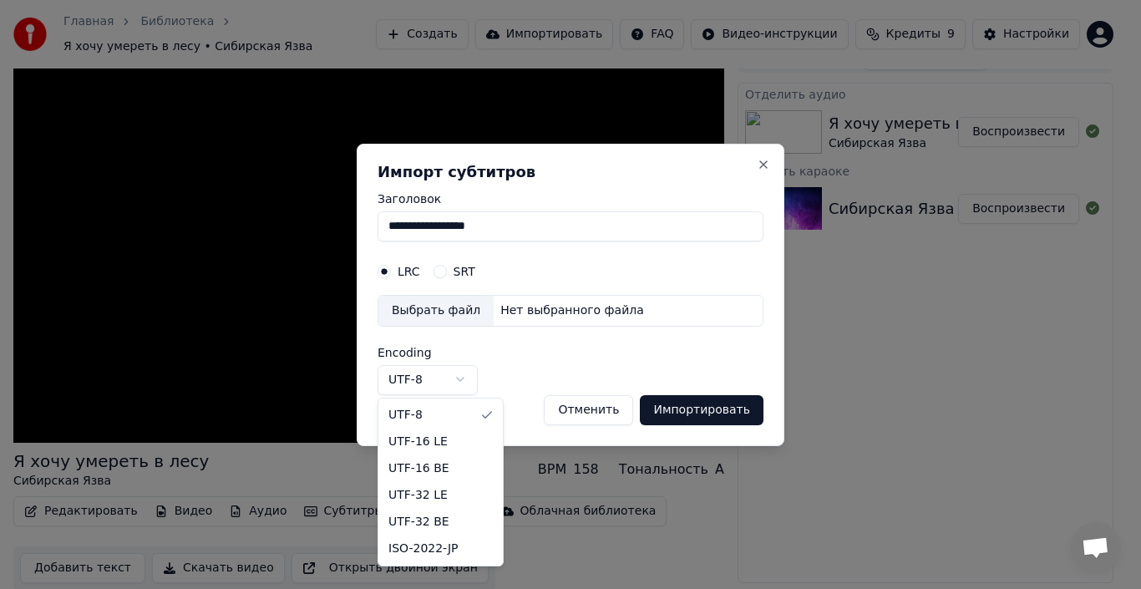
click at [416, 387] on body "**********" at bounding box center [563, 268] width 1127 height 589
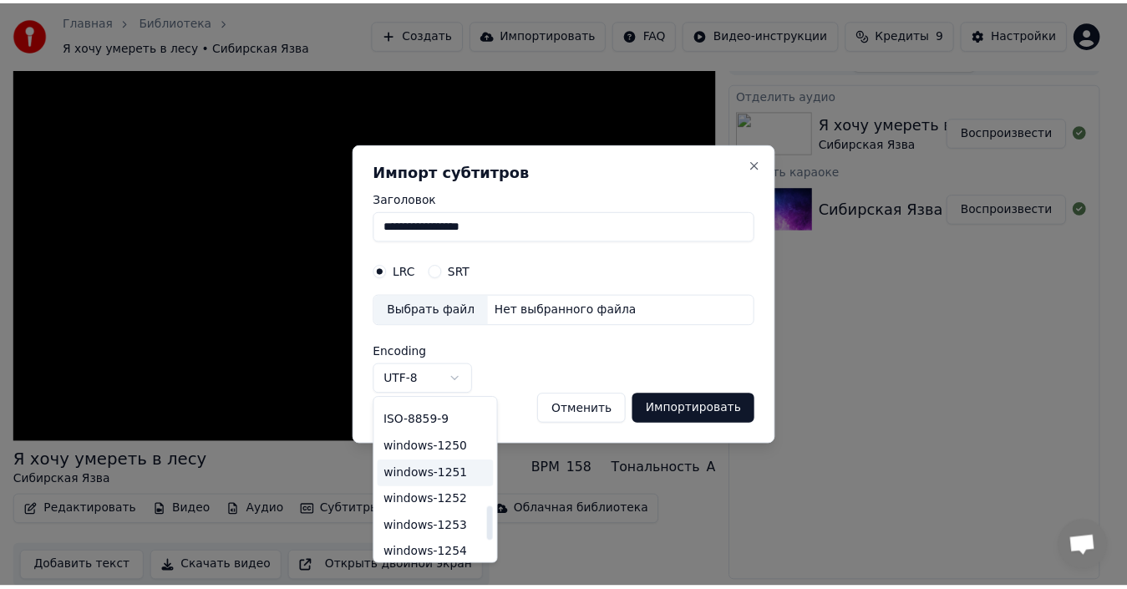
scroll to position [588, 0]
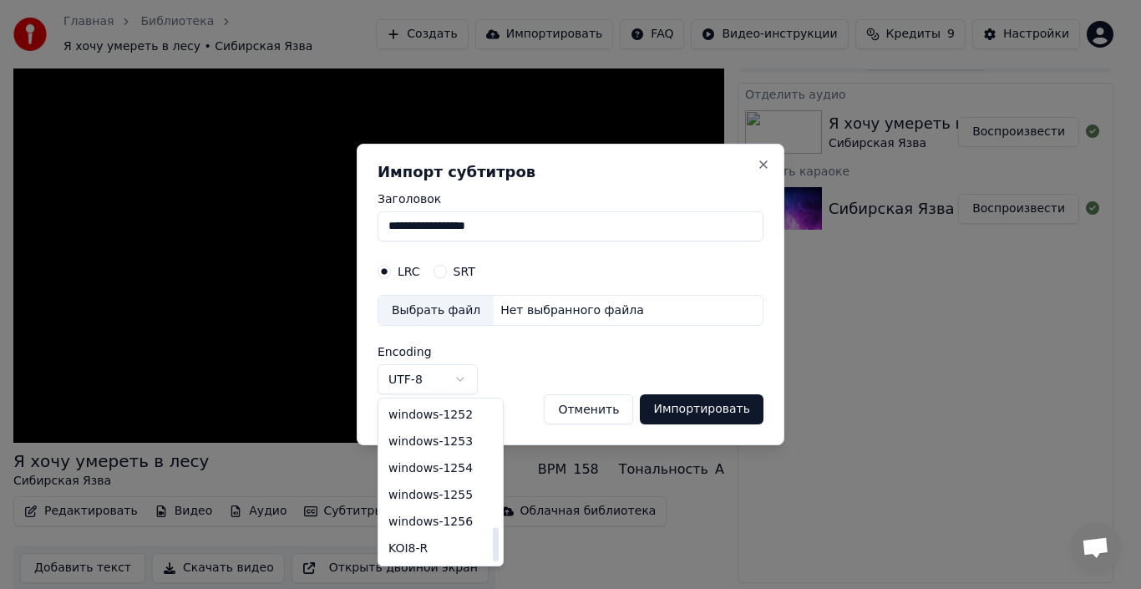
click at [699, 412] on body "**********" at bounding box center [563, 268] width 1127 height 589
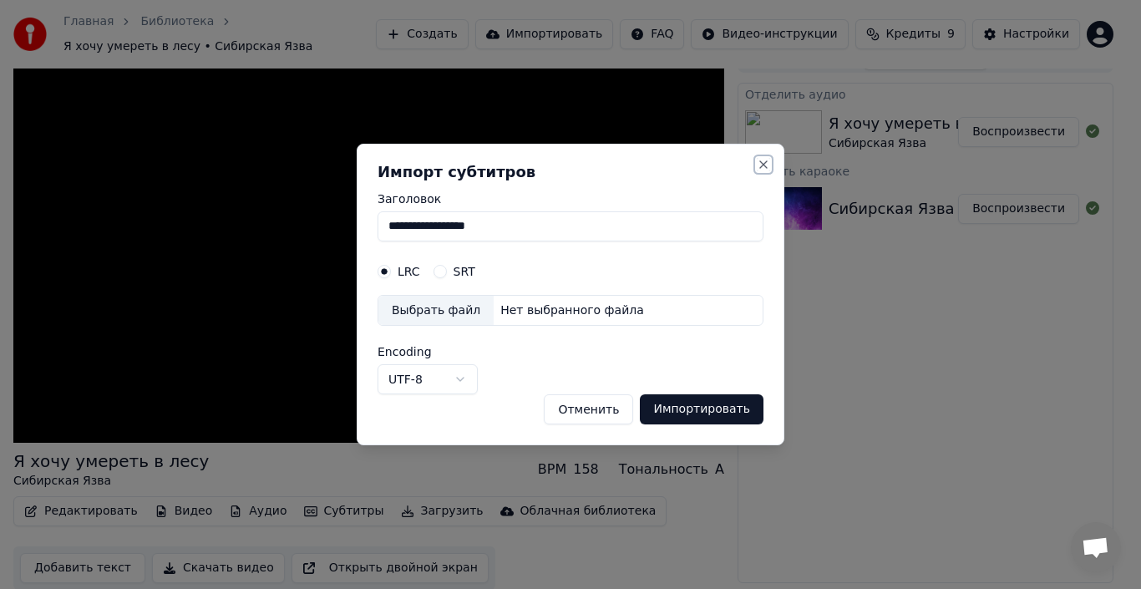
click at [761, 170] on button "Close" at bounding box center [763, 164] width 13 height 13
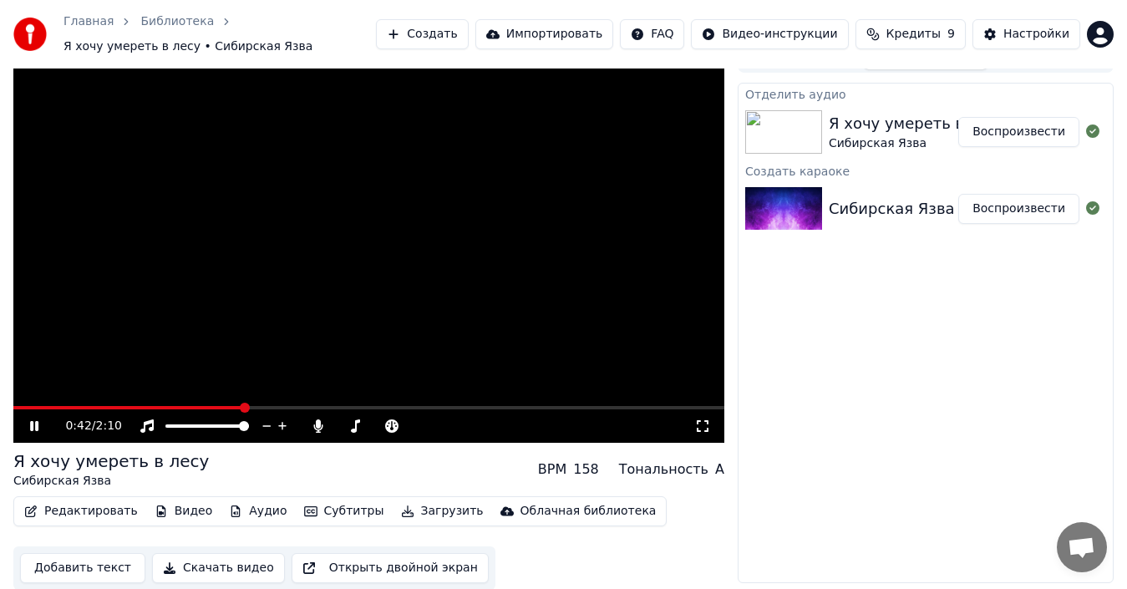
click at [474, 273] on video at bounding box center [368, 243] width 711 height 400
click at [13, 413] on span at bounding box center [18, 408] width 10 height 10
click at [388, 432] on div "0:00 / 2:10" at bounding box center [379, 426] width 629 height 17
click at [393, 430] on icon at bounding box center [391, 425] width 13 height 13
click at [438, 424] on span at bounding box center [431, 425] width 42 height 3
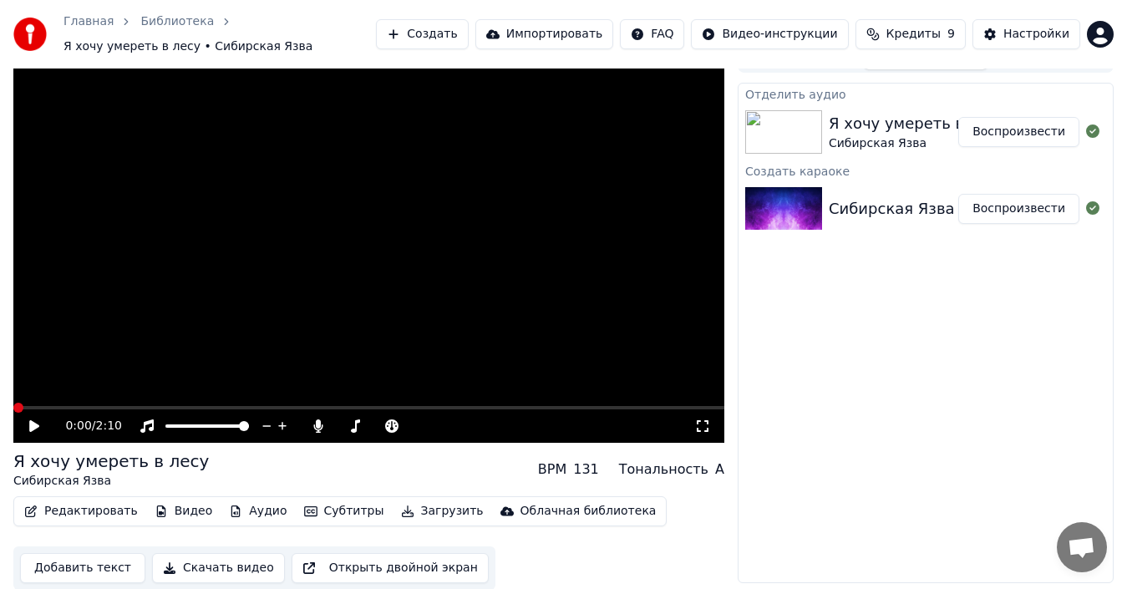
click at [307, 333] on video at bounding box center [368, 243] width 711 height 400
click at [399, 427] on icon at bounding box center [391, 425] width 13 height 13
click at [490, 426] on span at bounding box center [450, 425] width 80 height 3
click at [494, 431] on span at bounding box center [489, 426] width 10 height 10
click at [393, 427] on icon at bounding box center [391, 425] width 17 height 13
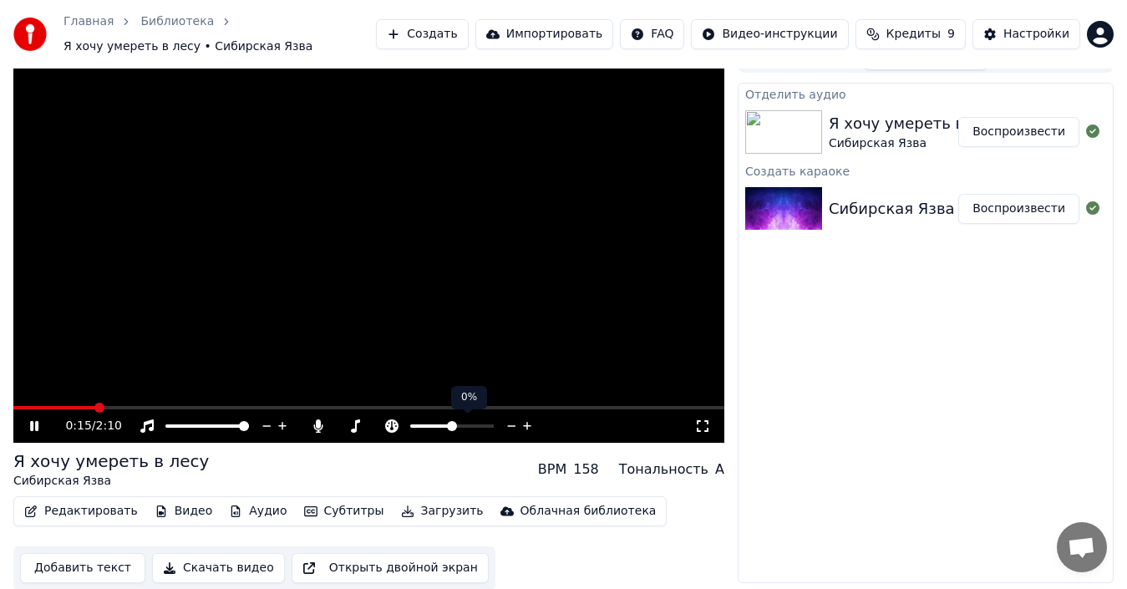
click at [409, 423] on div at bounding box center [467, 426] width 135 height 17
click at [413, 429] on div at bounding box center [467, 426] width 135 height 17
click at [416, 425] on span at bounding box center [413, 425] width 6 height 3
click at [433, 425] on span at bounding box center [434, 426] width 10 height 10
click at [441, 427] on span at bounding box center [443, 426] width 10 height 10
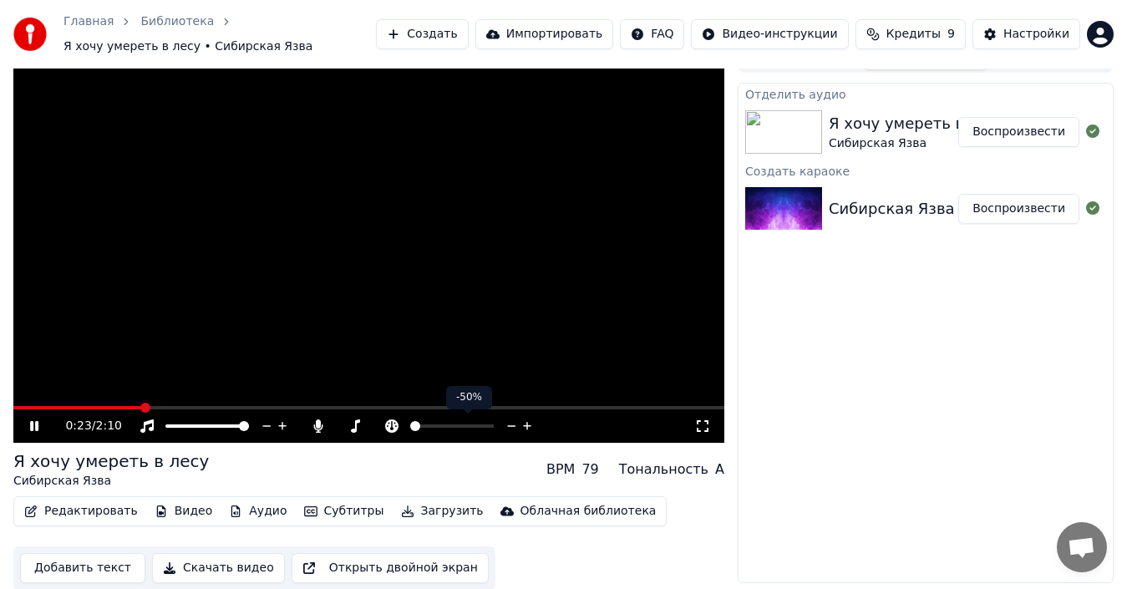
click at [410, 431] on span at bounding box center [415, 426] width 10 height 10
click at [687, 472] on div "Тональность" at bounding box center [663, 469] width 89 height 20
click at [723, 472] on div "A" at bounding box center [719, 469] width 9 height 20
drag, startPoint x: 723, startPoint y: 472, endPoint x: 398, endPoint y: 495, distance: 325.8
click at [409, 494] on div "Я хочу умереть в лесу Сибирская Язва BPM 79 Тональность A Редактировать Видео А…" at bounding box center [368, 519] width 711 height 140
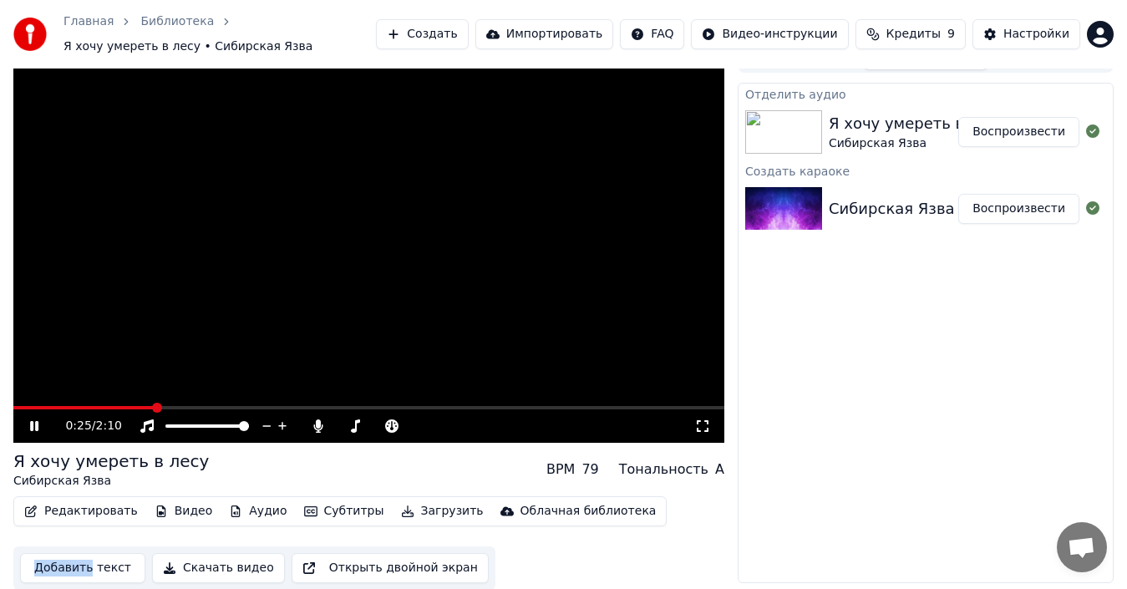
scroll to position [27, 0]
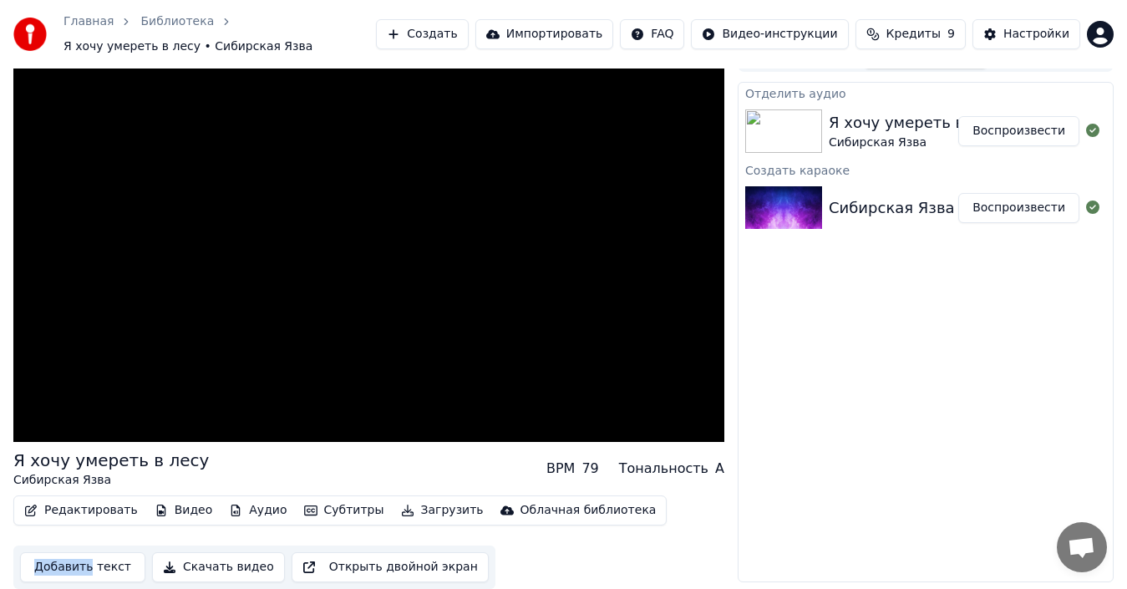
click at [1003, 218] on button "Воспроизвести" at bounding box center [1018, 208] width 121 height 30
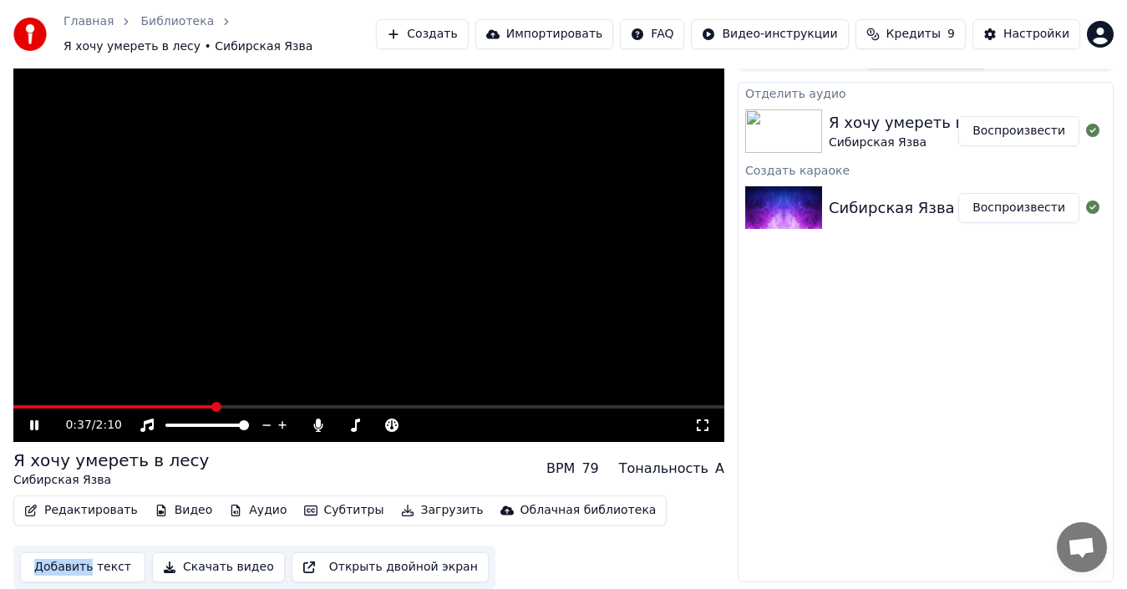
click at [213, 408] on span at bounding box center [368, 406] width 711 height 3
click at [909, 135] on div "Сибирская Язва" at bounding box center [917, 143] width 176 height 17
click at [1118, 5] on div "Главная Библиотека Я хочу умереть в лесу • Сибирская Язва Создать Импортировать…" at bounding box center [563, 34] width 1127 height 69
